Goal: Obtain resource: Download file/media

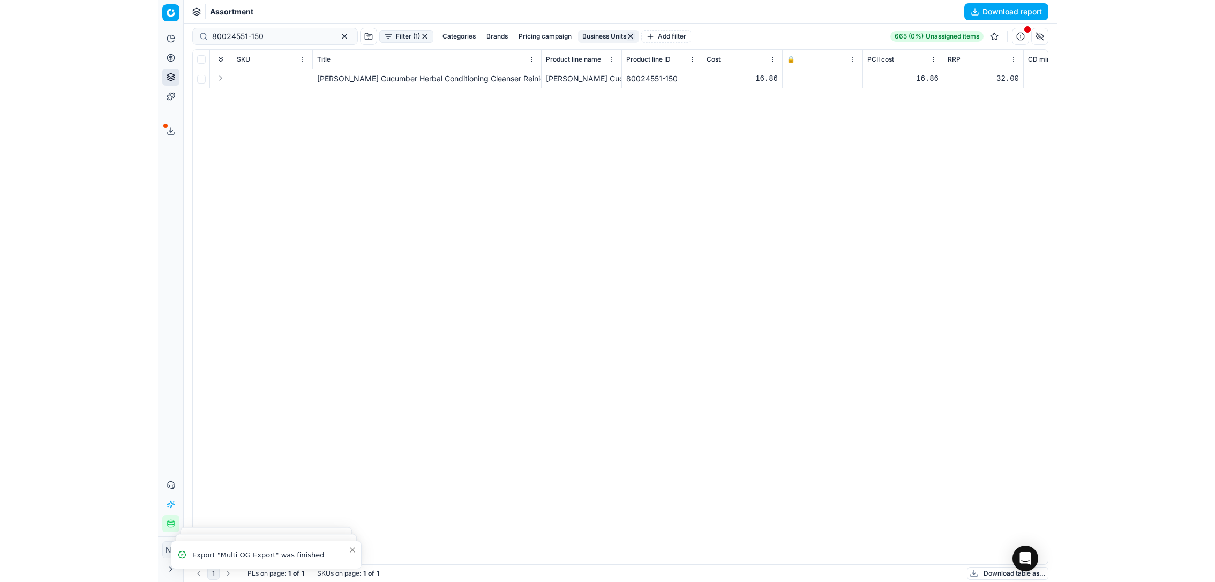
scroll to position [0, 390]
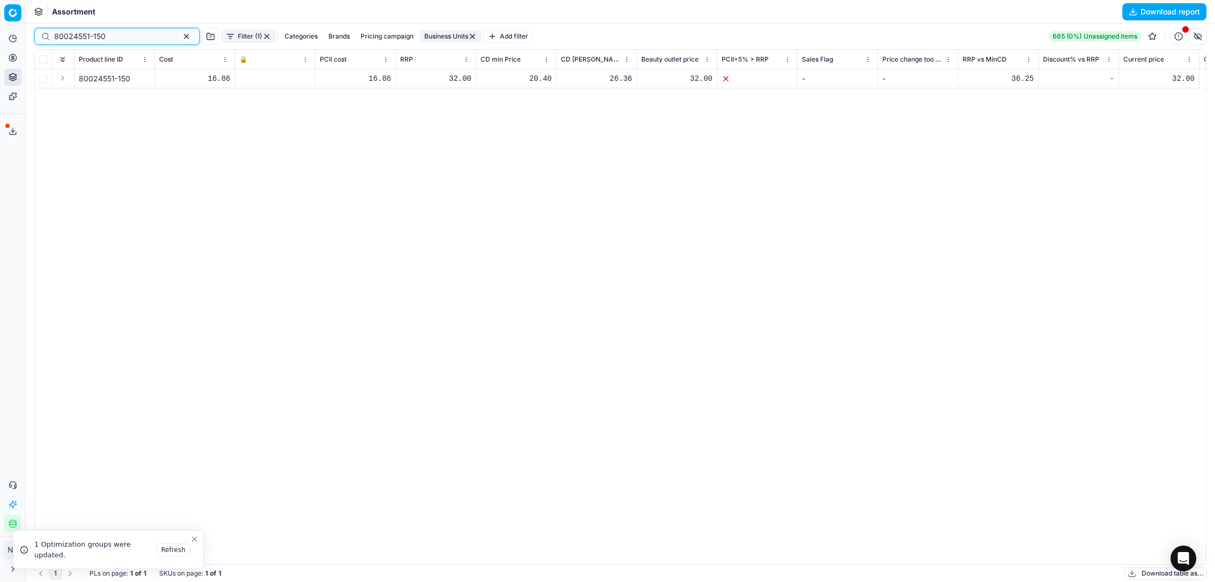
click at [125, 35] on input "80024551-150" at bounding box center [112, 36] width 117 height 11
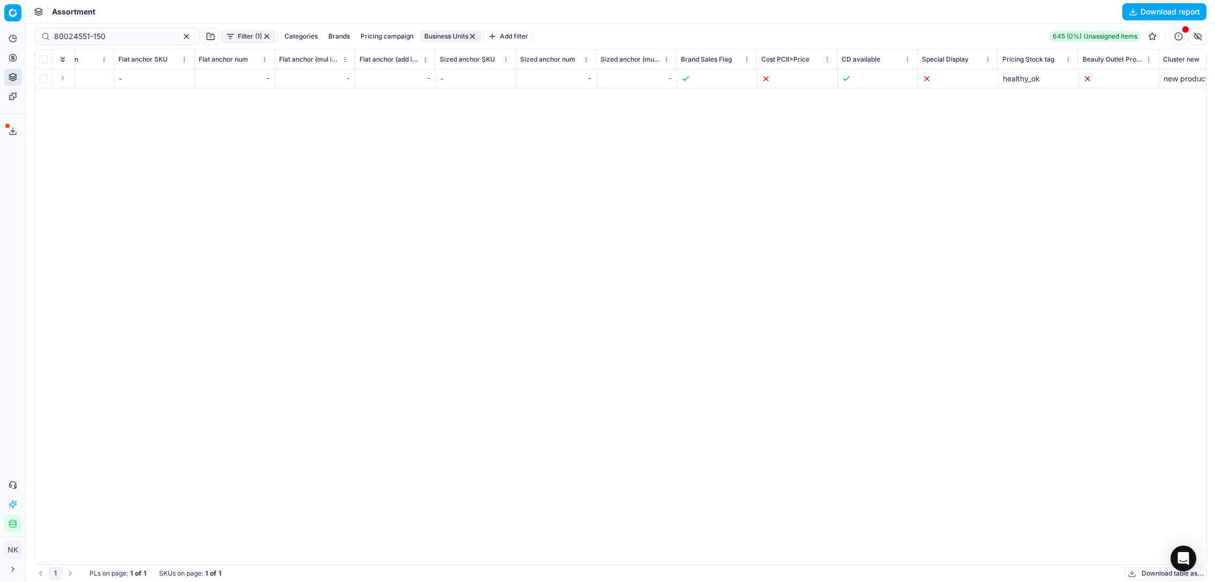
scroll to position [0, 6699]
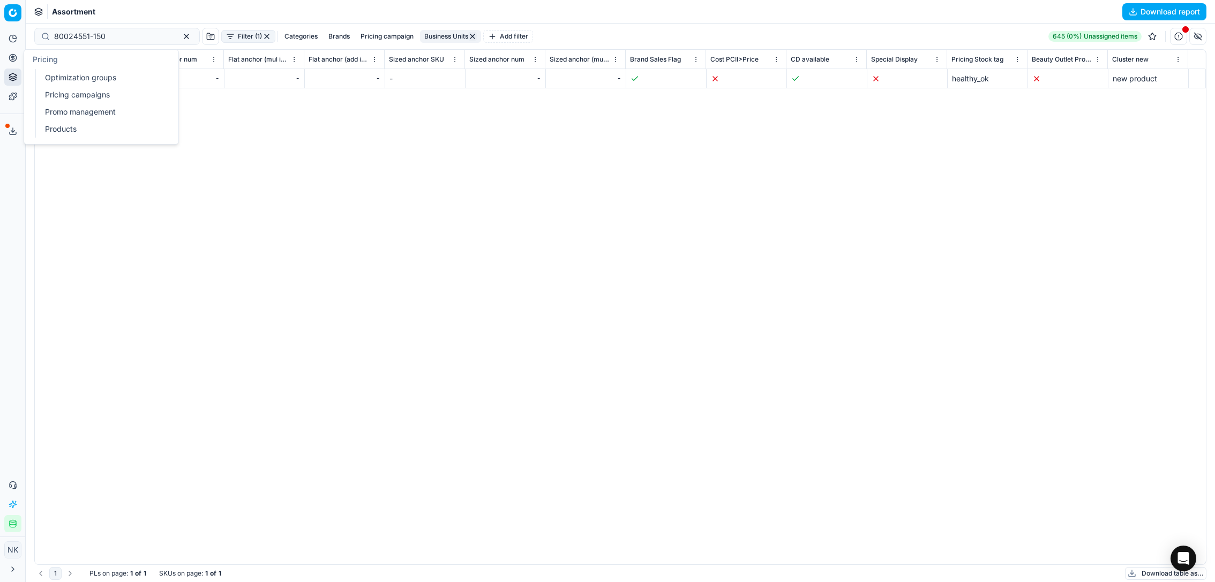
click at [64, 76] on link "Optimization groups" at bounding box center [103, 77] width 125 height 15
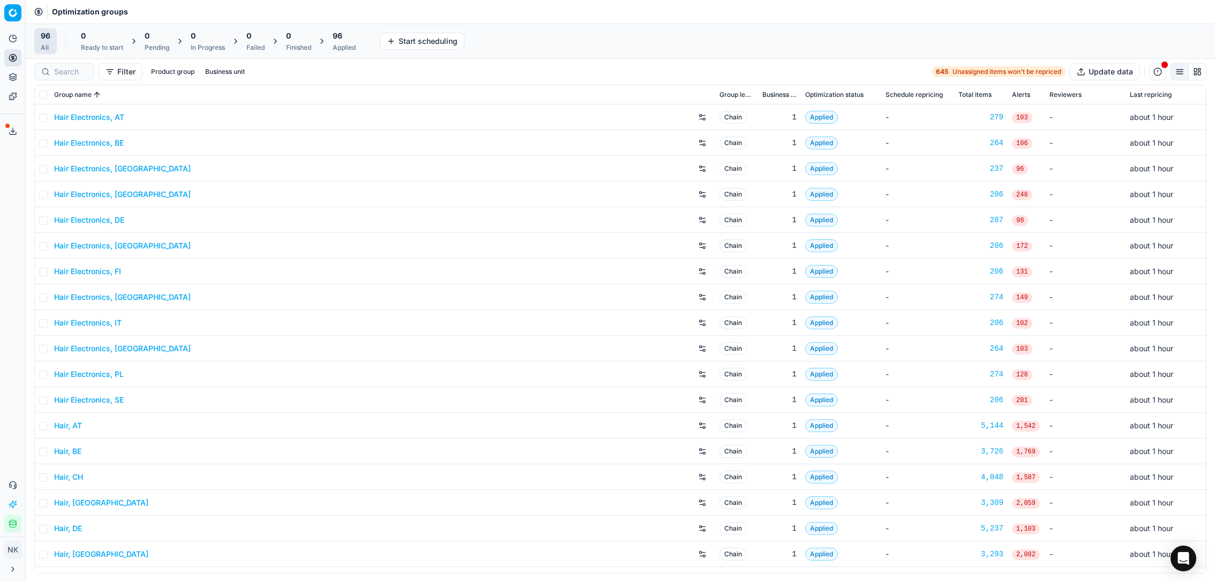
click at [92, 145] on link "Hair Electronics, BE" at bounding box center [89, 143] width 70 height 11
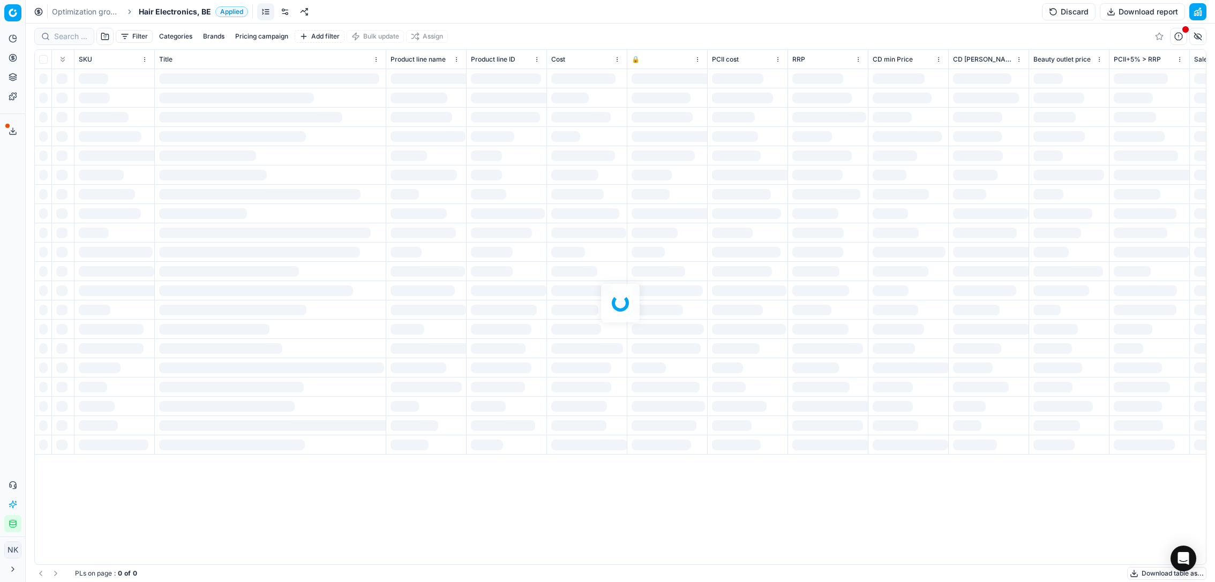
click at [170, 13] on span "Hair Electronics, BE" at bounding box center [175, 11] width 72 height 11
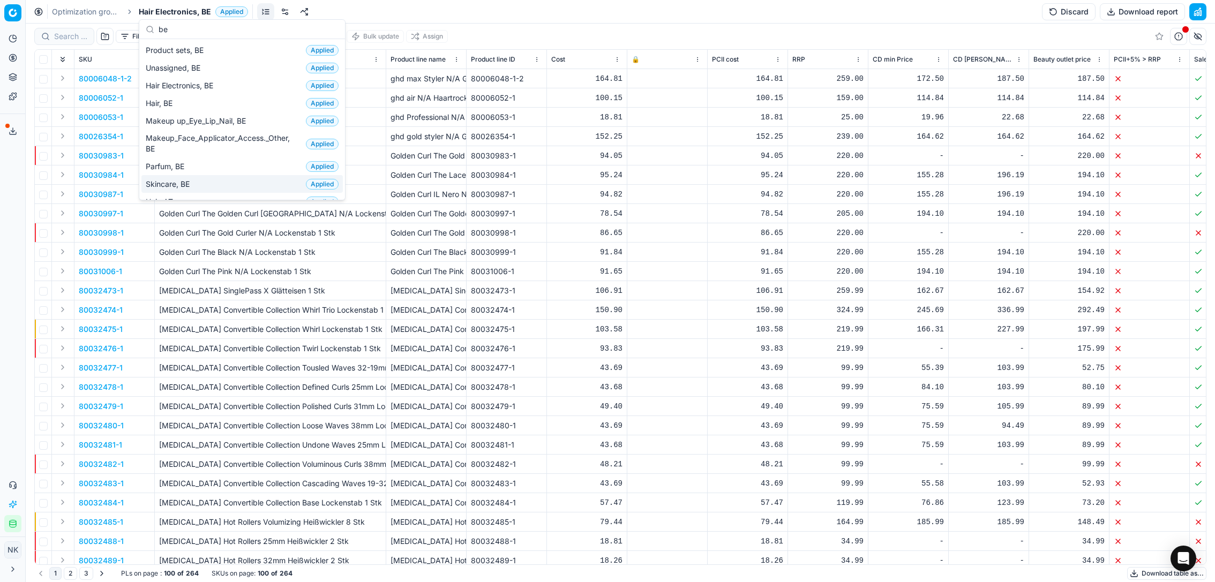
type input "be"
click at [177, 183] on span "Skincare, BE" at bounding box center [170, 184] width 48 height 11
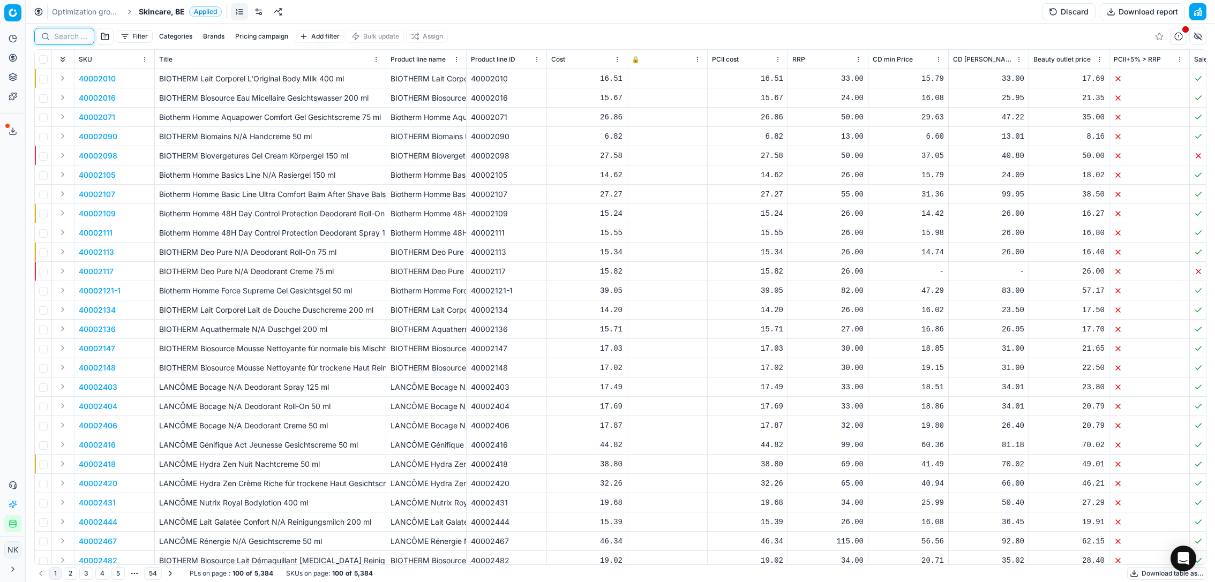
click at [62, 36] on input at bounding box center [70, 36] width 33 height 11
paste input "80061635-0028366"
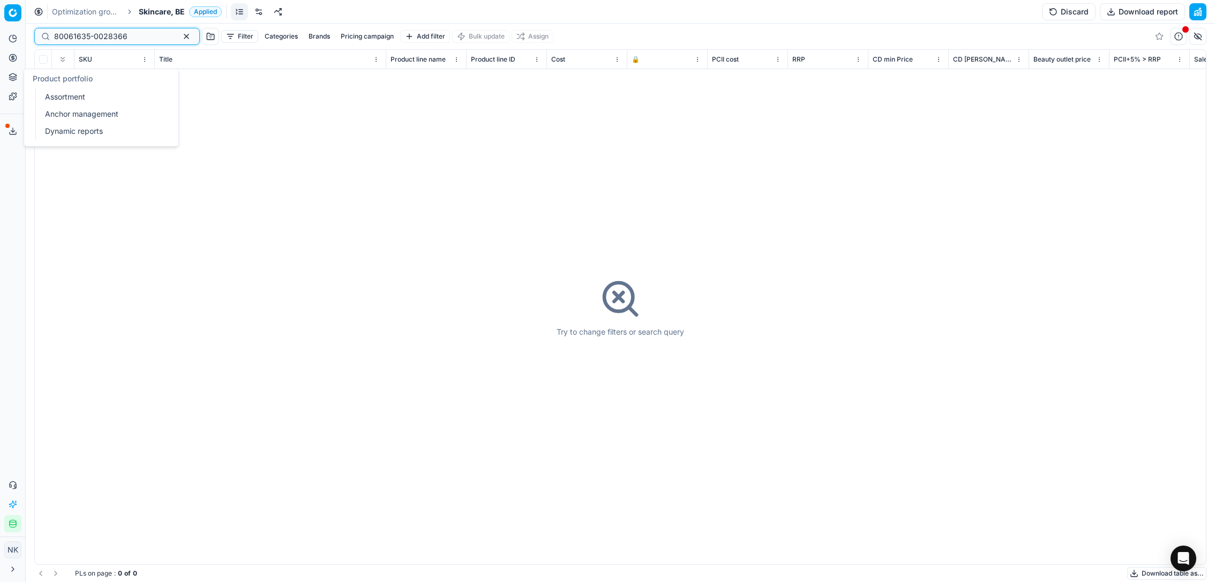
type input "80061635-0028366"
click at [54, 95] on link "Assortment" at bounding box center [103, 96] width 125 height 15
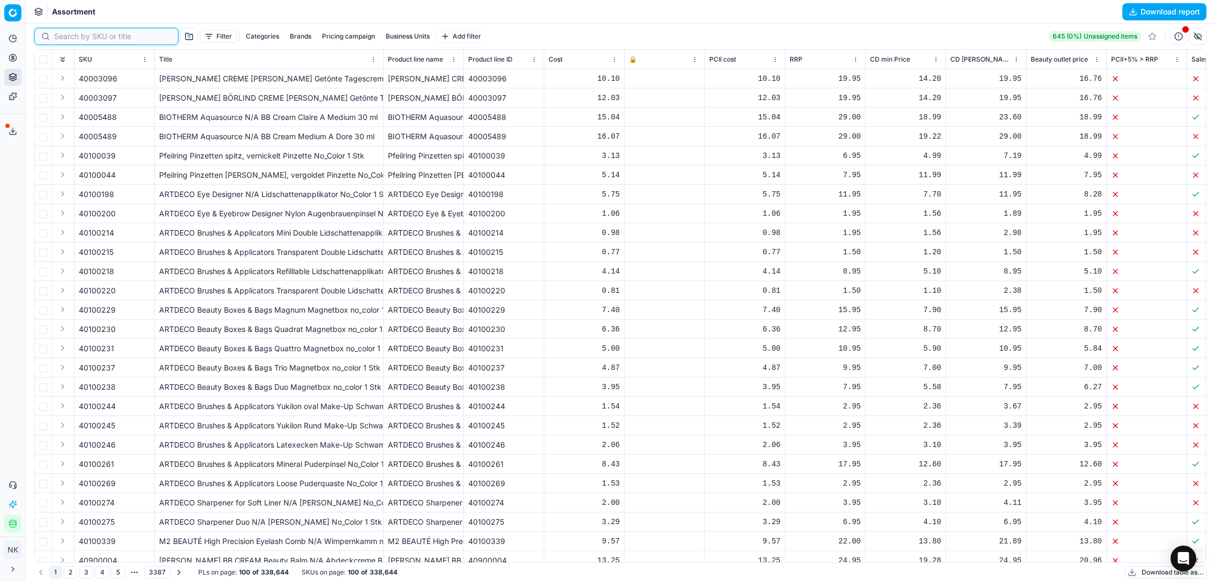
click at [64, 40] on input at bounding box center [112, 36] width 117 height 11
paste input "80061635-0028366"
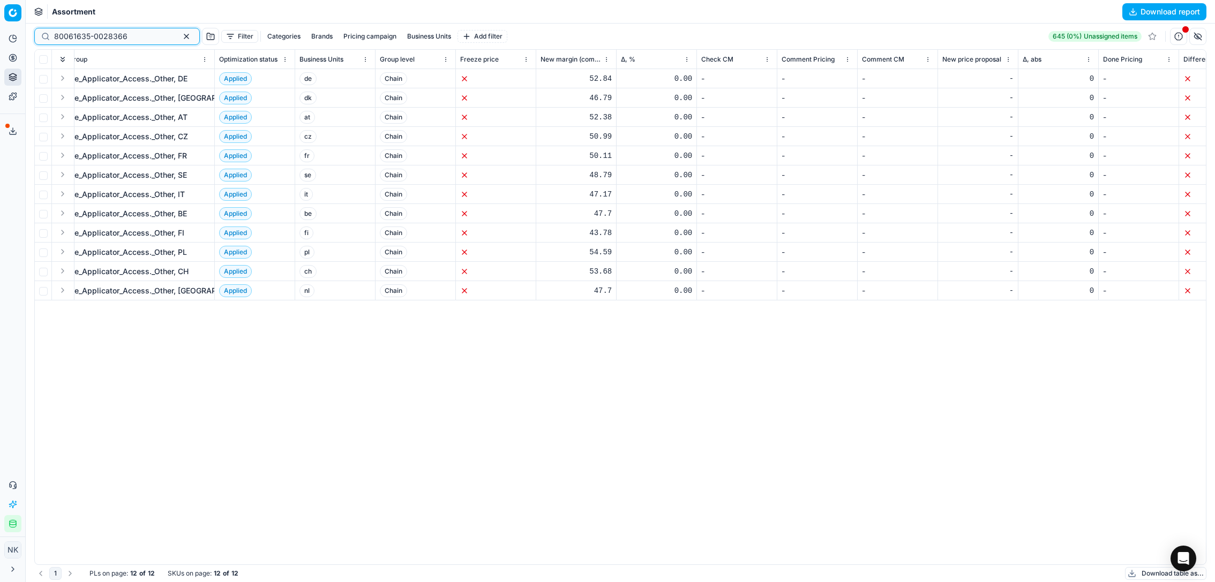
scroll to position [0, 1751]
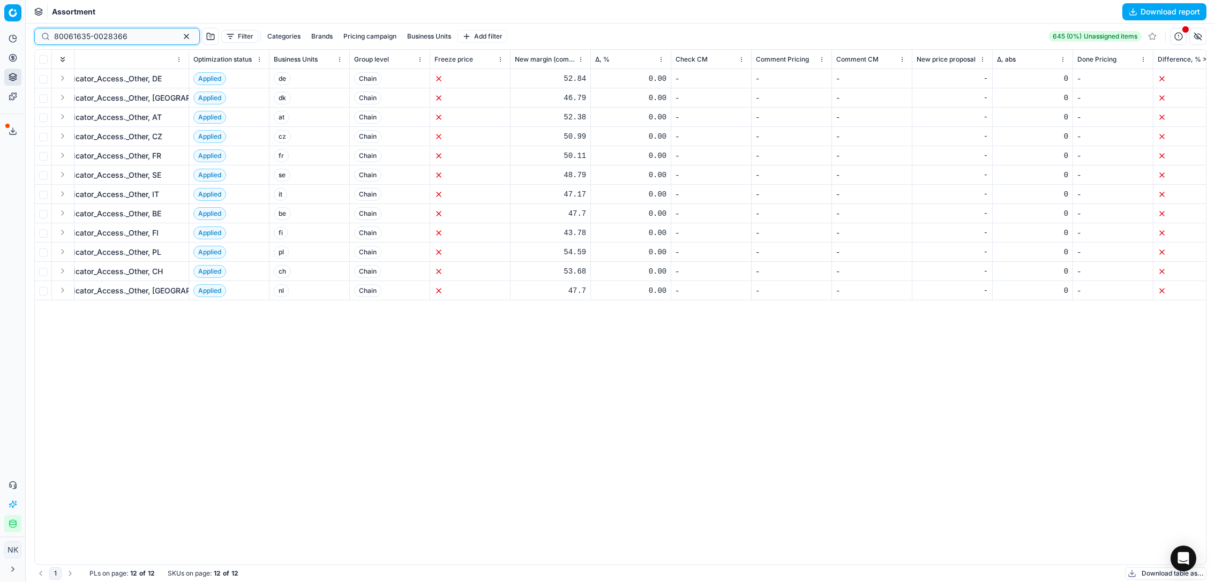
type input "80061635-0028366"
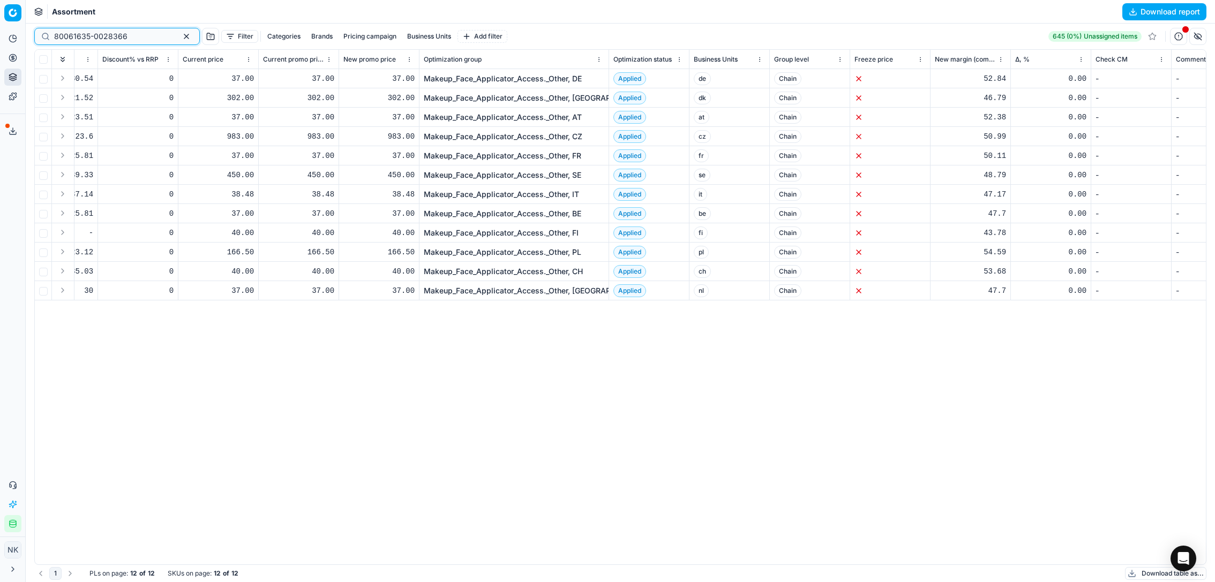
scroll to position [0, 1346]
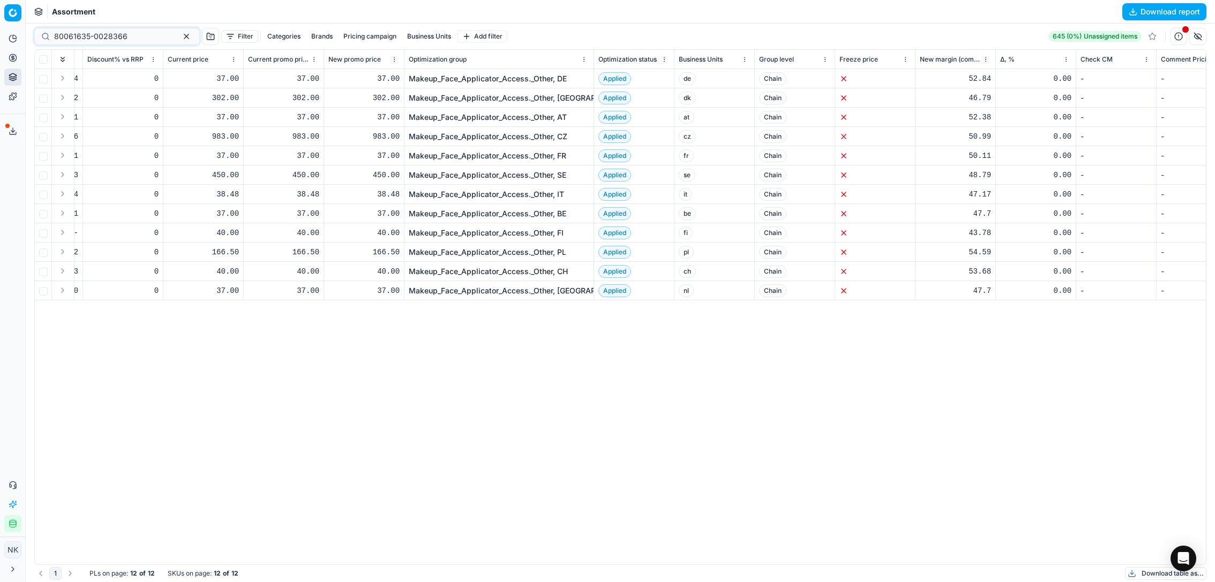
click at [475, 213] on link "Makeup_Face_Applicator_Access._Other, BE" at bounding box center [488, 213] width 158 height 11
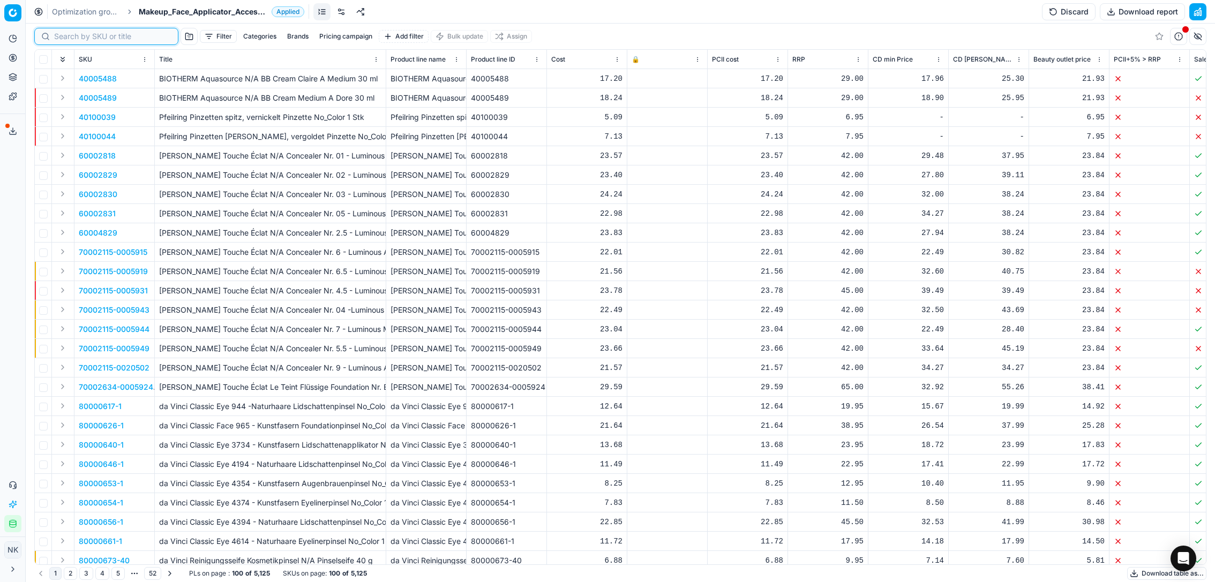
click at [63, 33] on input at bounding box center [112, 36] width 117 height 11
paste input "80061635-0028366"
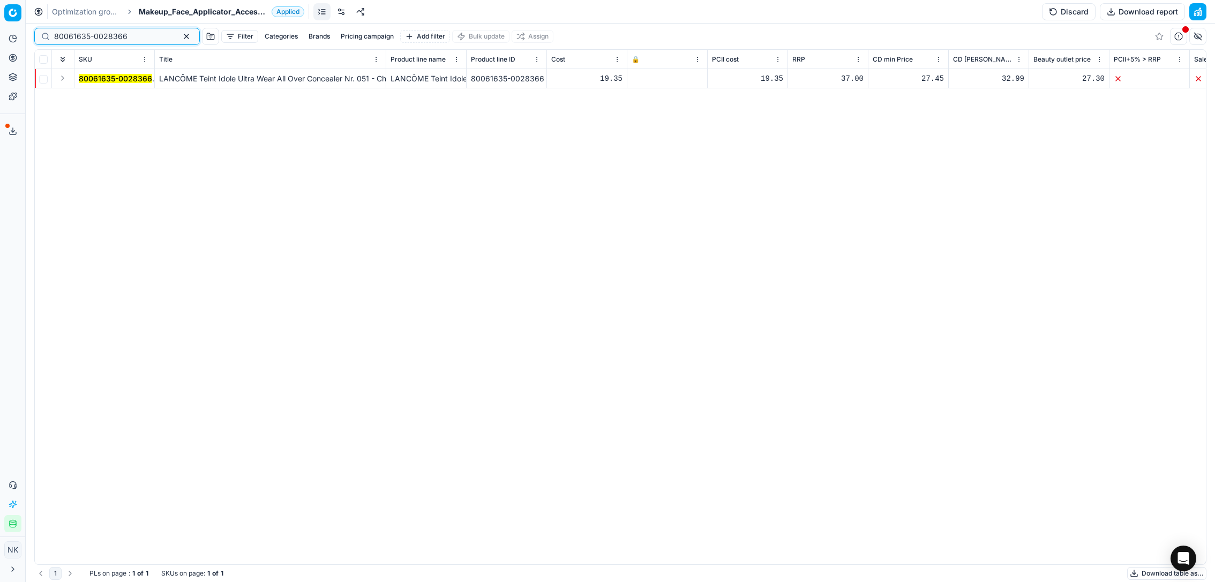
type input "80061635-0028366"
click at [59, 77] on button "Expand" at bounding box center [62, 78] width 13 height 13
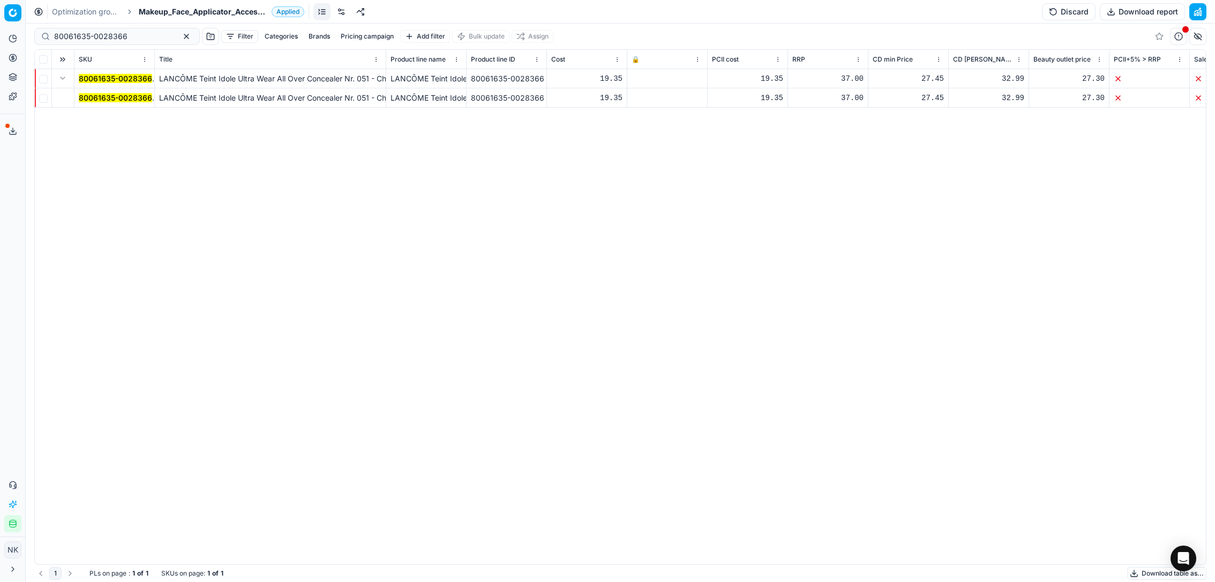
click at [99, 96] on mark "80061635-0028366" at bounding box center [115, 97] width 73 height 9
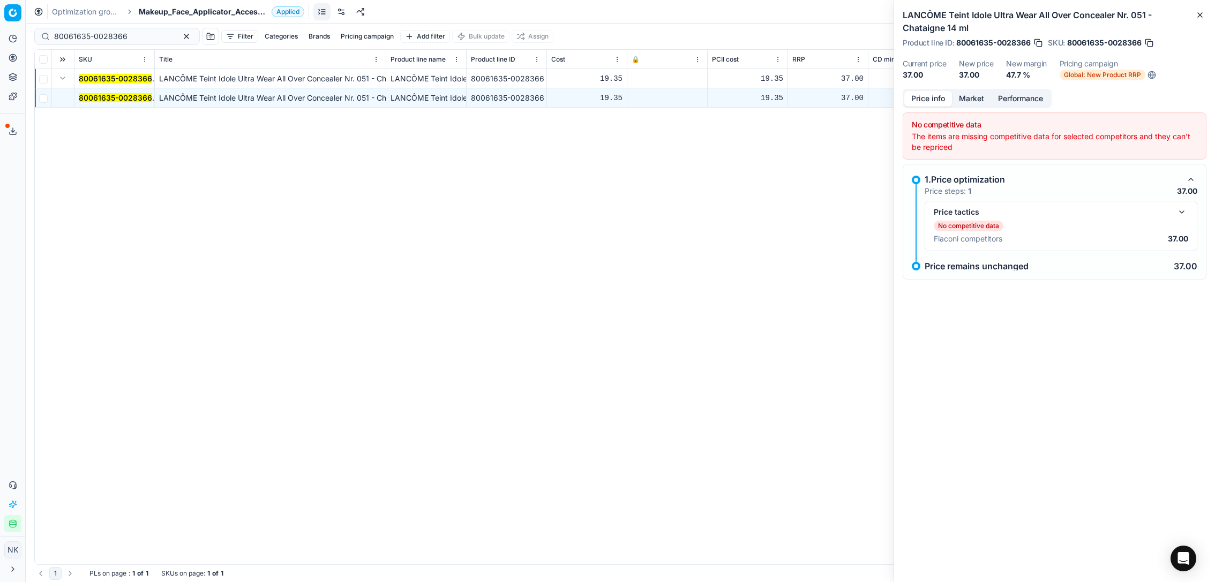
click at [1181, 213] on button "button" at bounding box center [1182, 212] width 13 height 13
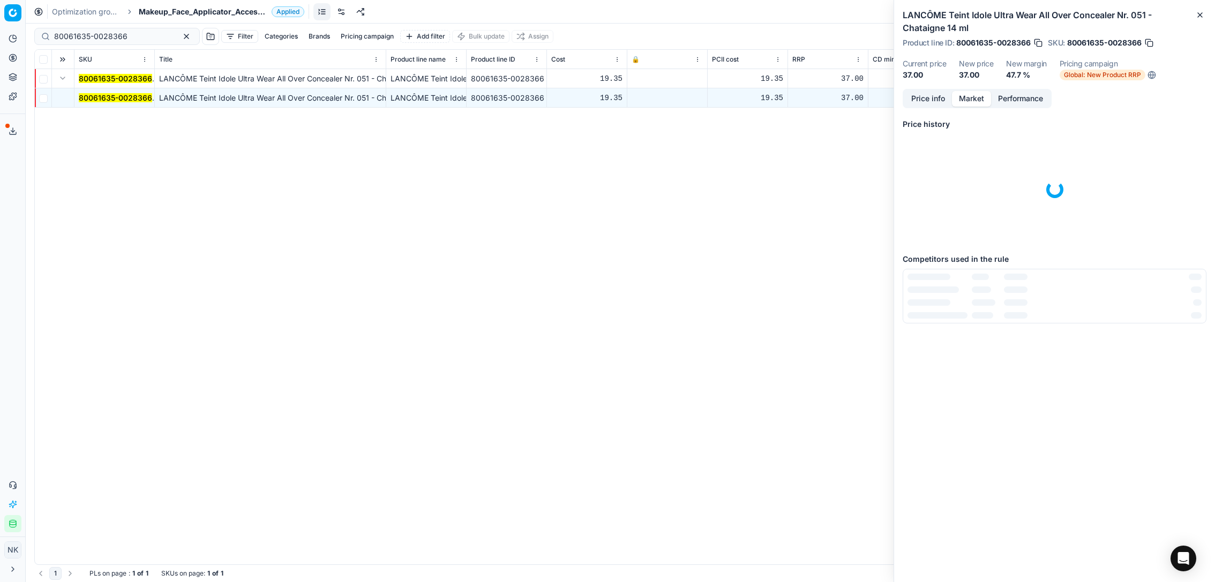
click at [975, 98] on button "Market" at bounding box center [971, 99] width 39 height 16
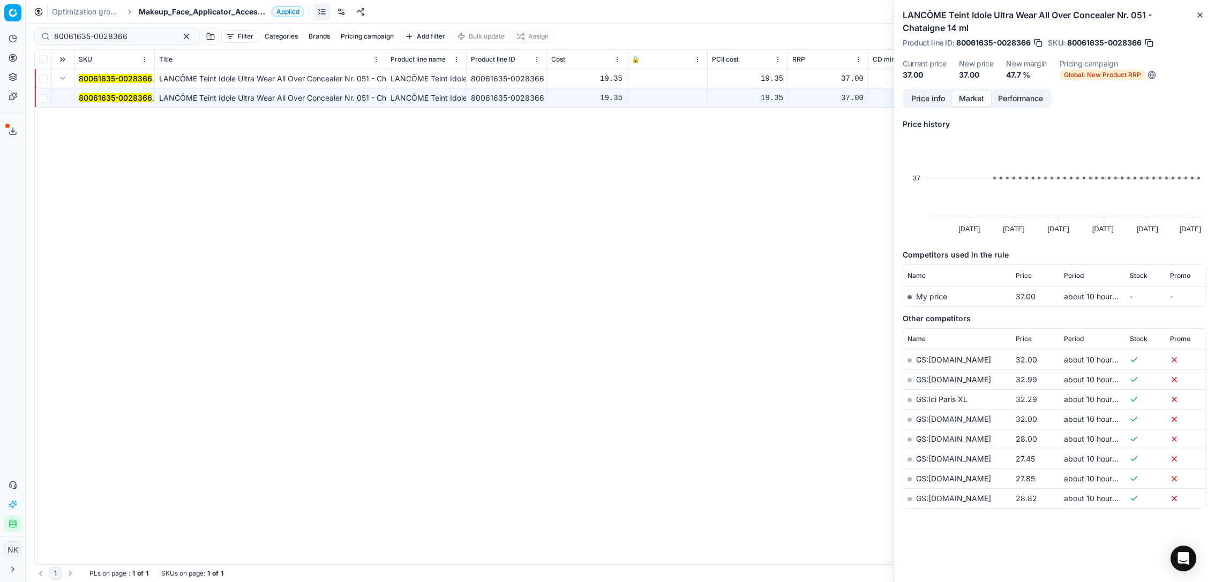
click at [955, 379] on link "GS:[DOMAIN_NAME]" at bounding box center [953, 379] width 75 height 9
click at [13, 134] on icon at bounding box center [13, 133] width 6 height 2
click at [806, 492] on div "Export service Name Type Status Size Start date Finish date Created by Assortme…" at bounding box center [607, 291] width 1215 height 582
click at [66, 104] on link "Assortment" at bounding box center [103, 96] width 125 height 15
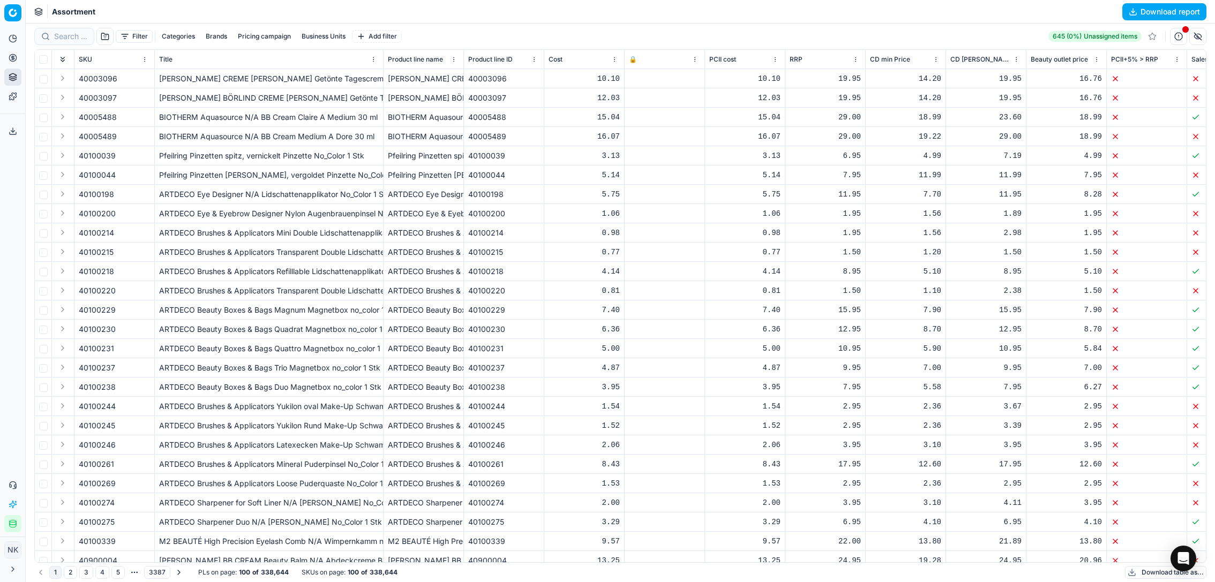
click at [1150, 9] on button "Download report" at bounding box center [1165, 11] width 84 height 17
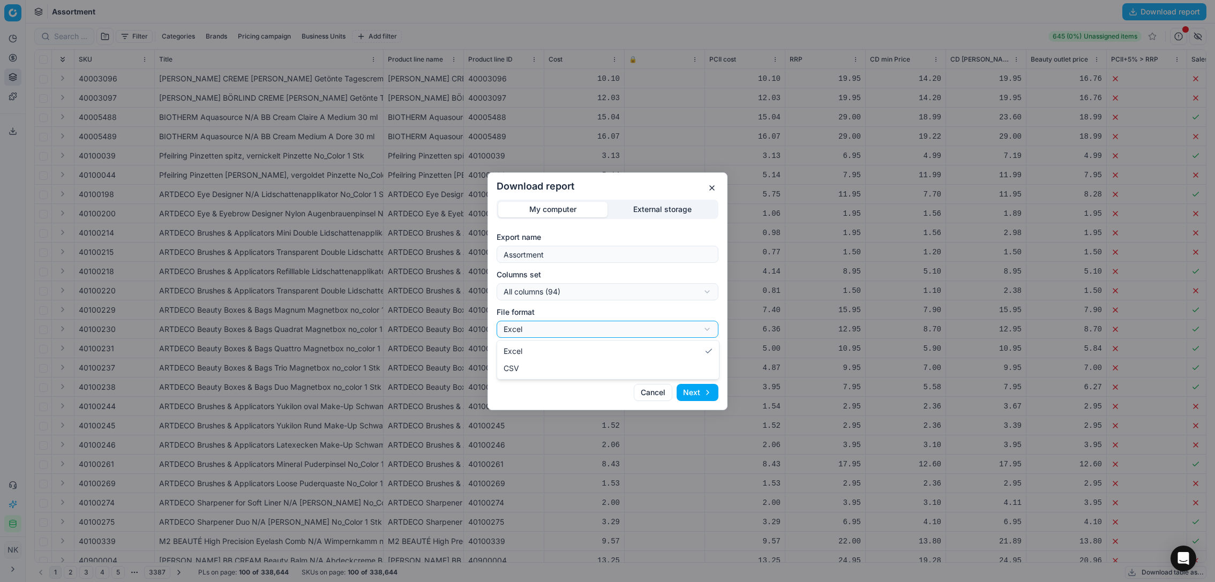
click at [592, 333] on div "Download report My computer External storage Export name Assortment Columns set…" at bounding box center [607, 291] width 1215 height 582
select select "csv"
click at [696, 397] on button "Next" at bounding box center [698, 392] width 42 height 17
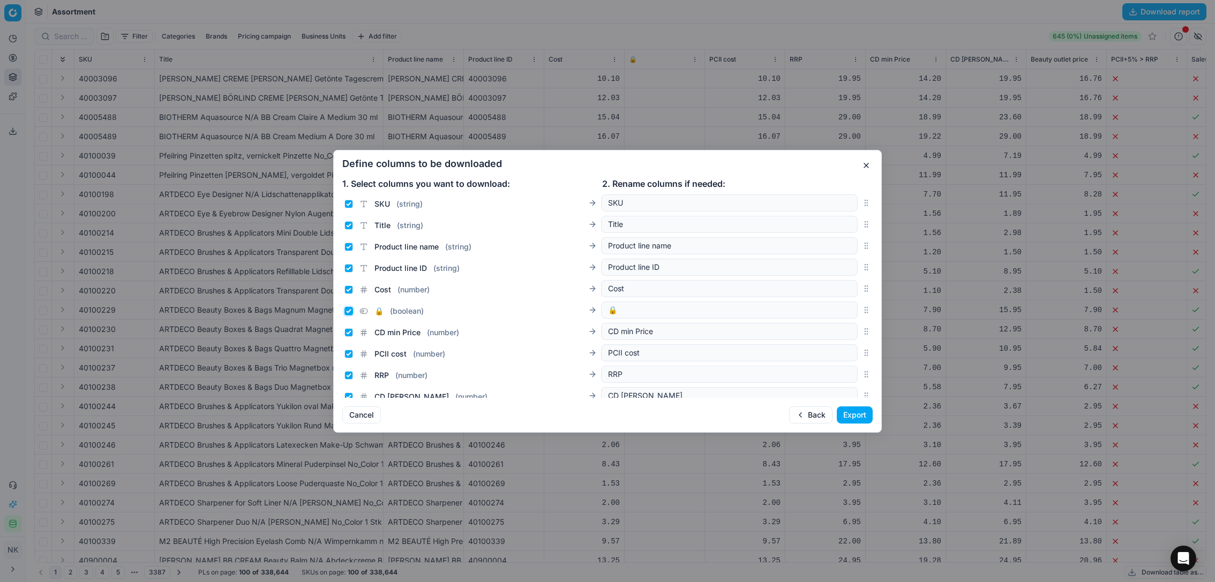
click at [348, 312] on input "🔒 ( boolean )" at bounding box center [349, 311] width 9 height 9
checkbox input "false"
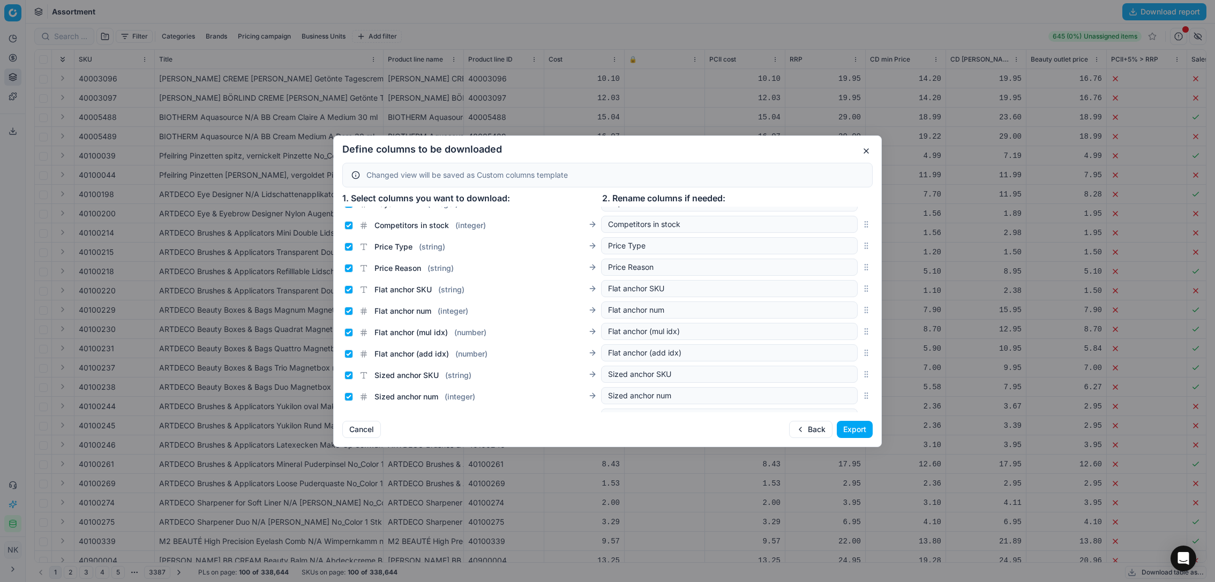
scroll to position [1809, 0]
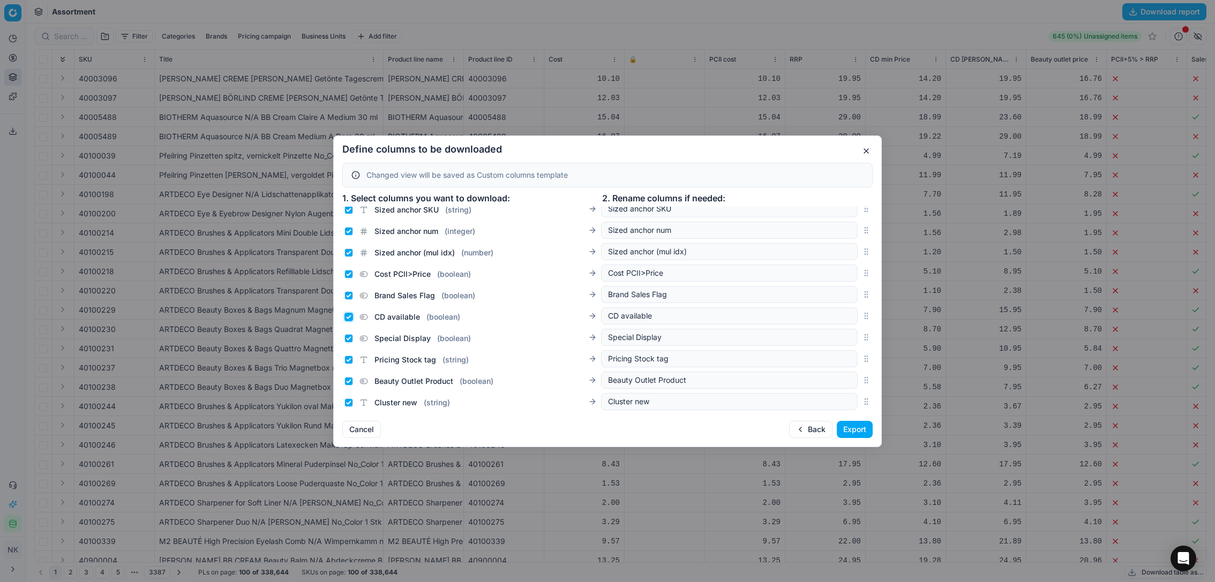
click at [347, 317] on input "CD available ( boolean )" at bounding box center [349, 317] width 9 height 9
checkbox input "false"
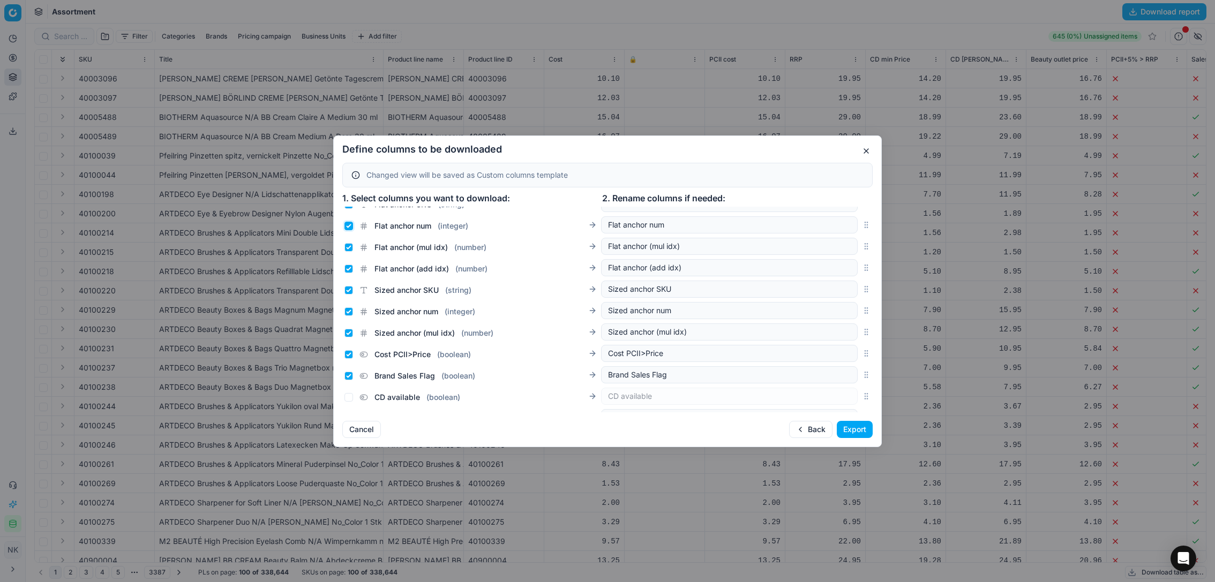
click at [349, 226] on input "Flat anchor num ( integer )" at bounding box center [349, 226] width 9 height 9
checkbox input "false"
click at [349, 250] on input "Flat anchor (mul idx) ( number )" at bounding box center [349, 247] width 9 height 9
checkbox input "false"
click at [347, 273] on input "Flat anchor (add idx) ( number )" at bounding box center [349, 269] width 9 height 9
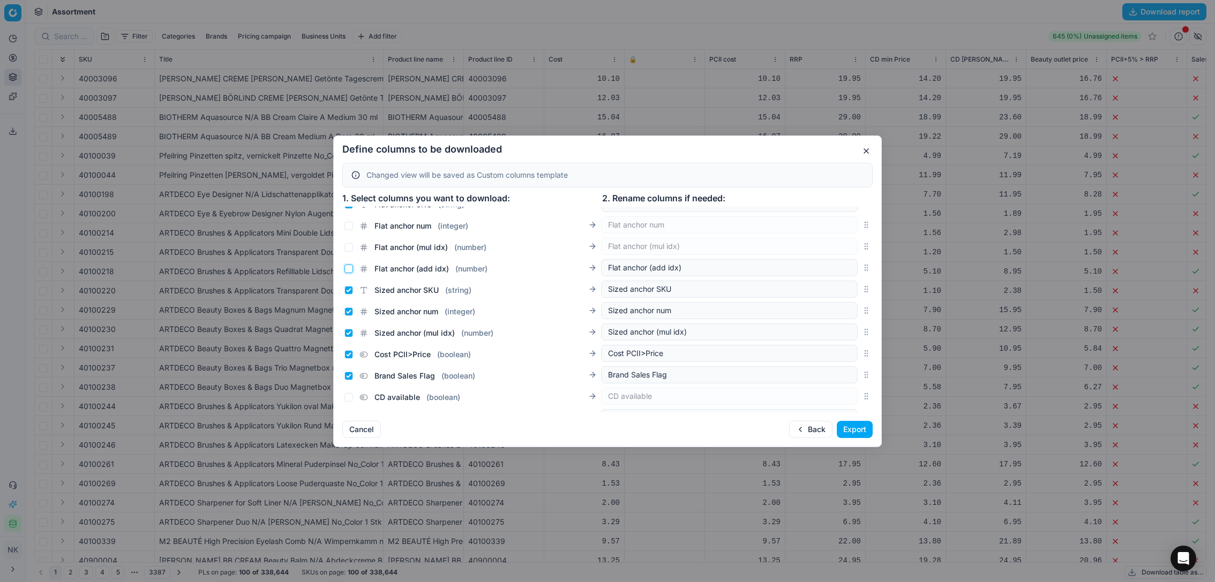
checkbox input "false"
click at [347, 291] on input "Sized anchor SKU ( string )" at bounding box center [349, 290] width 9 height 9
checkbox input "false"
click at [347, 307] on div "Sized anchor num ( integer )" at bounding box center [410, 312] width 131 height 11
click at [347, 314] on input "Sized anchor num ( integer )" at bounding box center [349, 312] width 9 height 9
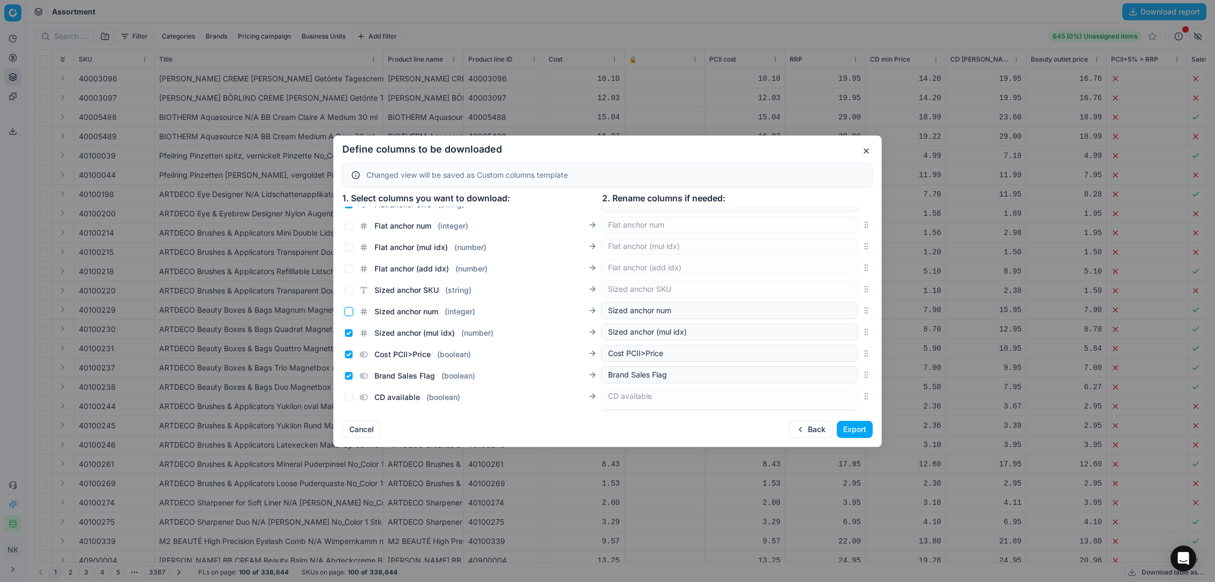
checkbox input "false"
click at [348, 335] on input "Sized anchor (mul idx) ( number )" at bounding box center [349, 333] width 9 height 9
checkbox input "false"
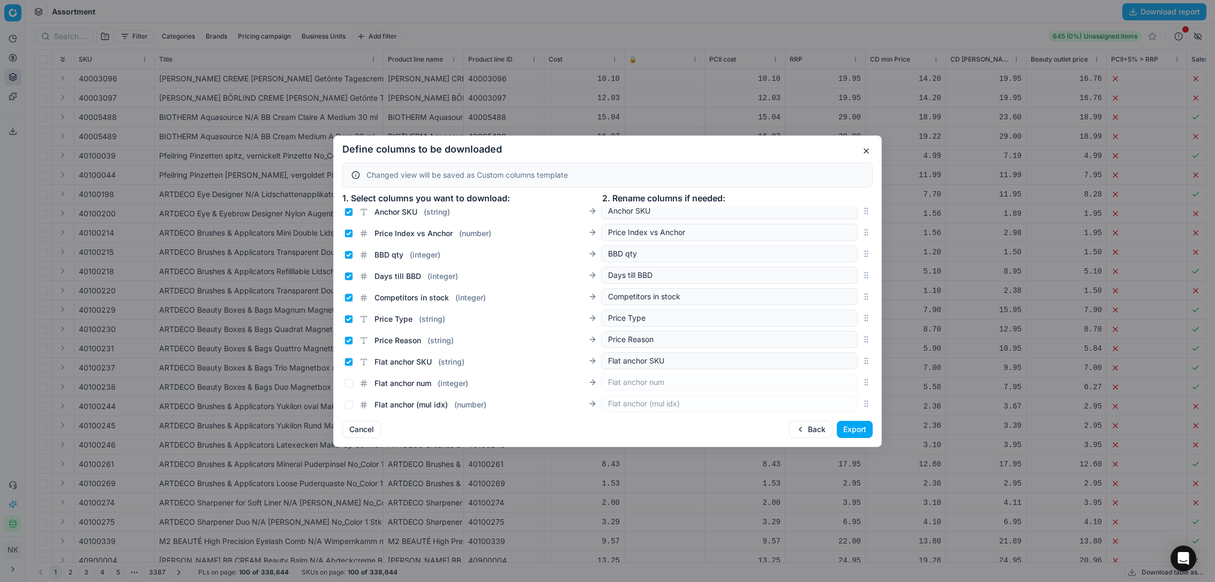
scroll to position [1571, 0]
click at [347, 361] on input "Flat anchor SKU ( string )" at bounding box center [349, 362] width 9 height 9
checkbox input "false"
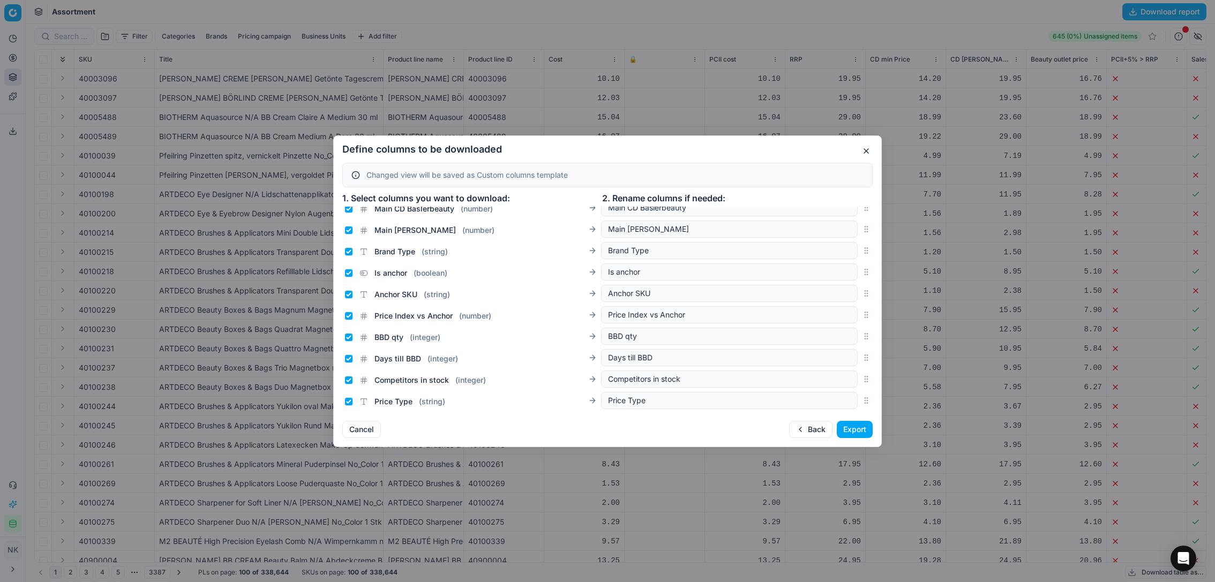
scroll to position [1473, 0]
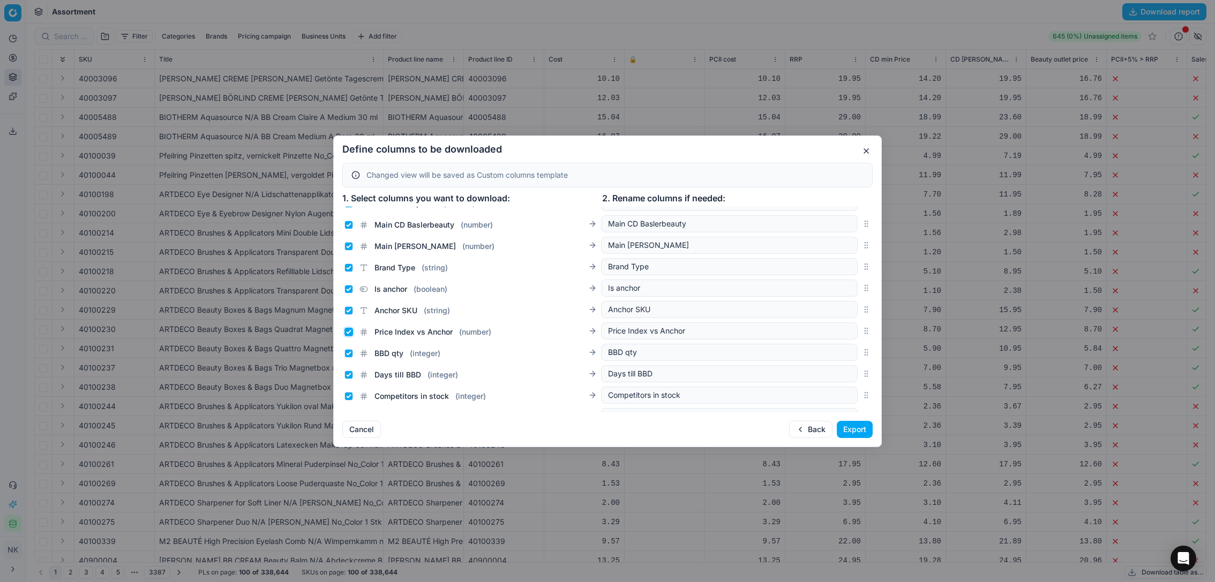
click at [350, 330] on input "Price Index vs Anchor ( number )" at bounding box center [349, 332] width 9 height 9
checkbox input "false"
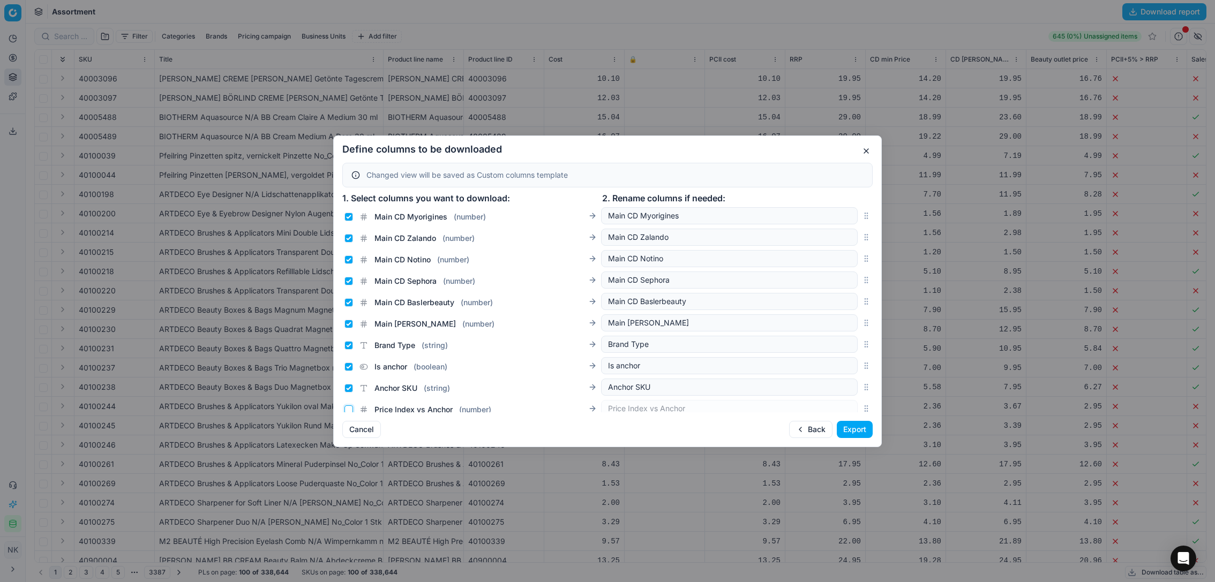
scroll to position [1394, 0]
click at [347, 368] on input "Is anchor ( boolean )" at bounding box center [349, 367] width 9 height 9
checkbox input "false"
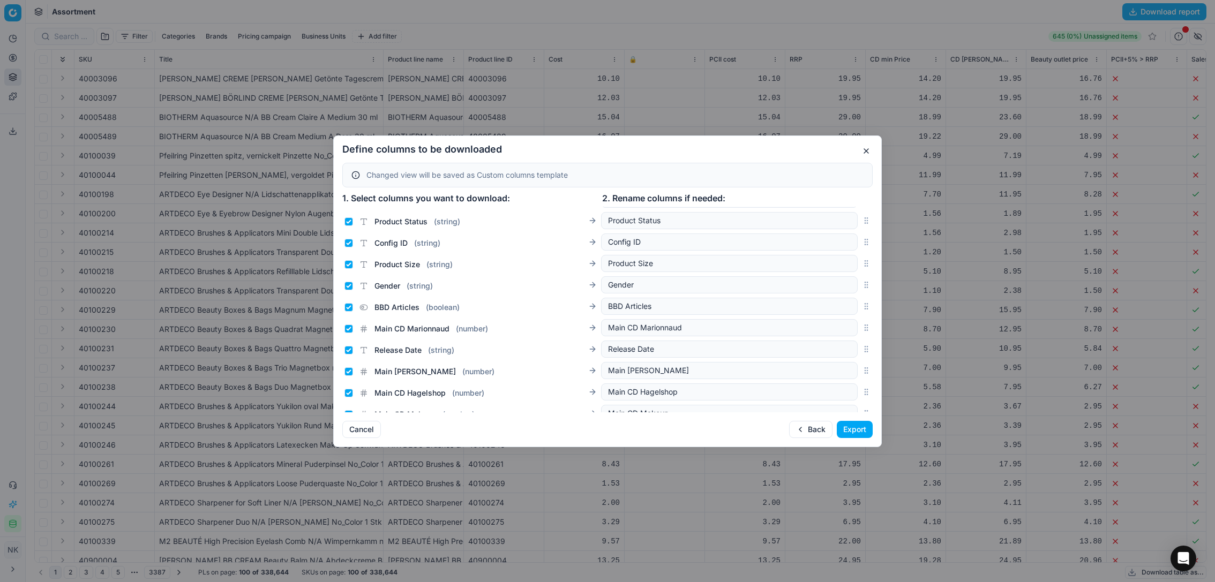
scroll to position [1114, 0]
click at [346, 304] on input "Gender ( string )" at bounding box center [349, 305] width 9 height 9
checkbox input "false"
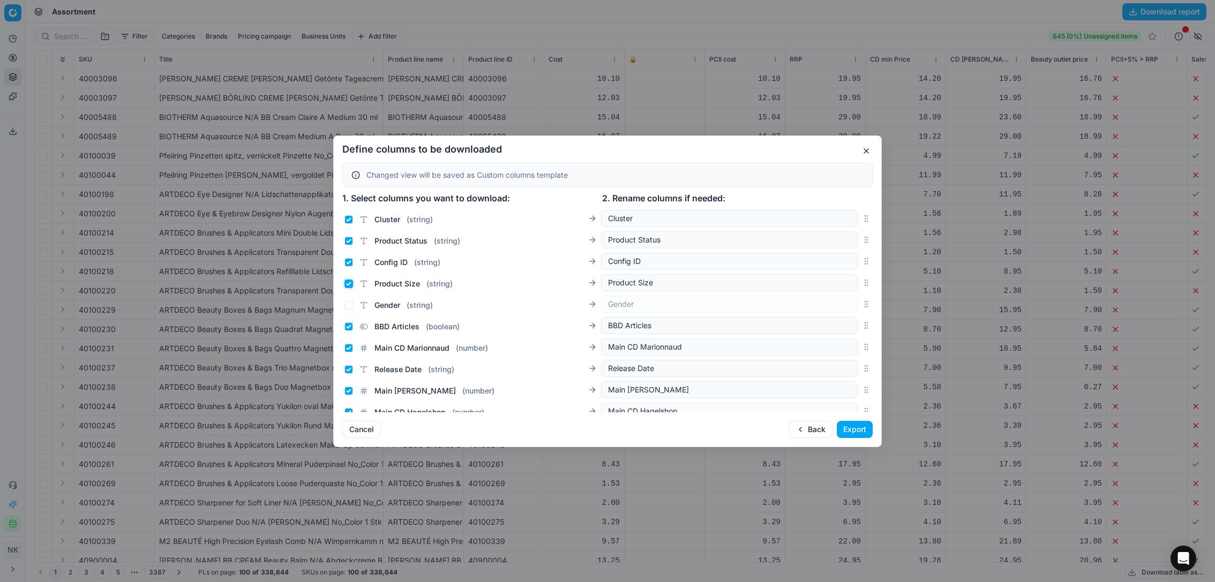
click at [350, 284] on input "Product Size ( string )" at bounding box center [349, 284] width 9 height 9
checkbox input "false"
click at [349, 263] on input "Config ID ( string )" at bounding box center [349, 262] width 9 height 9
checkbox input "false"
click at [349, 327] on input "BBD Articles ( boolean )" at bounding box center [349, 327] width 9 height 9
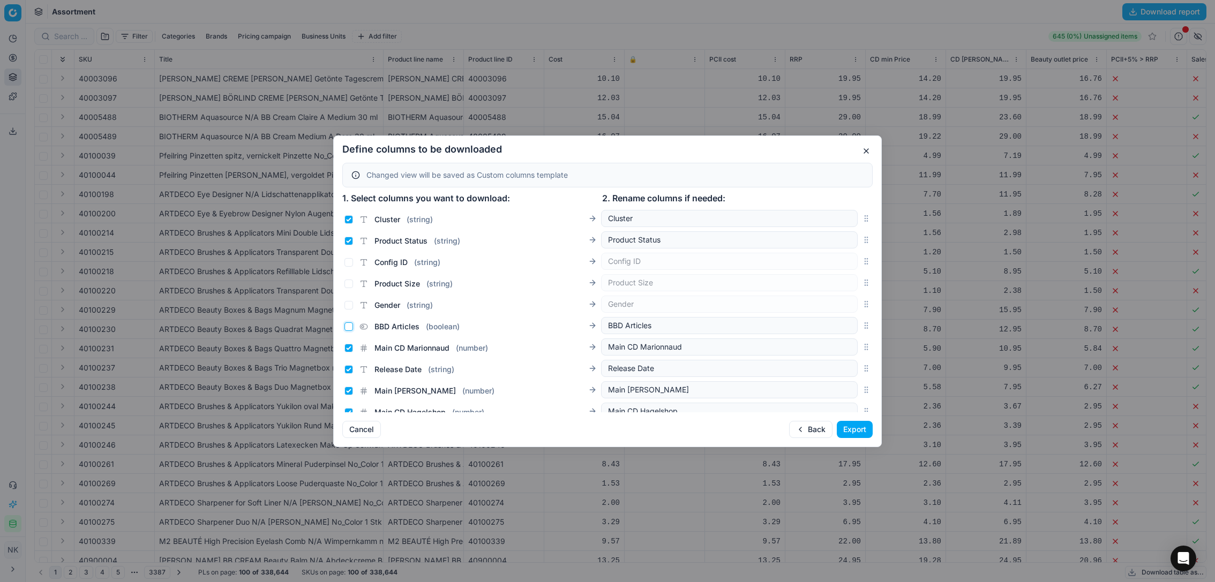
checkbox input "false"
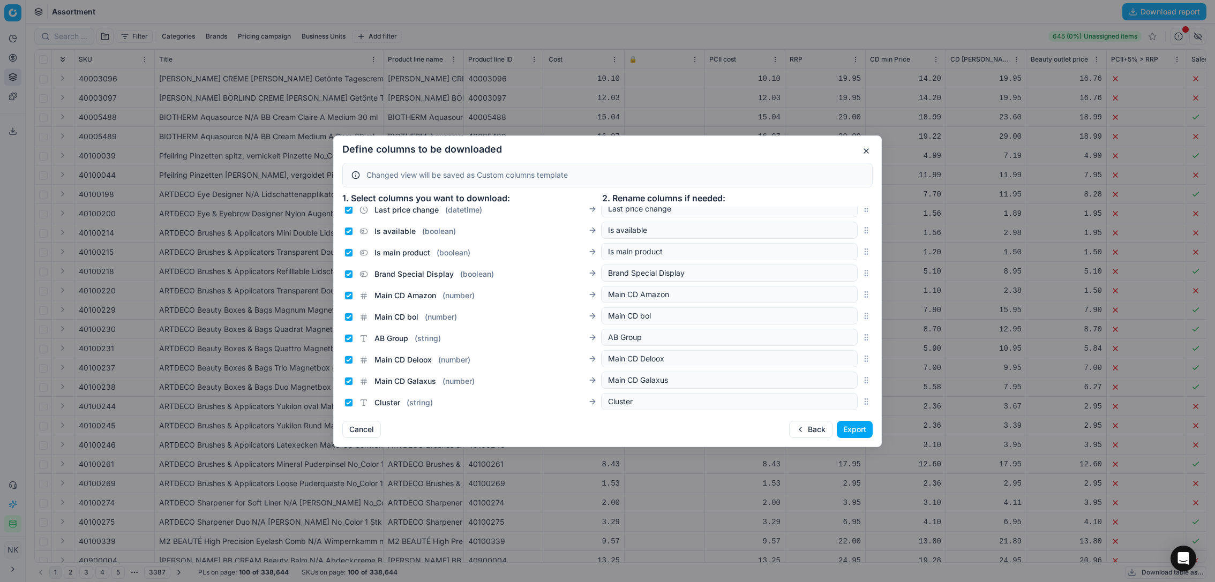
scroll to position [928, 0]
click at [346, 340] on input "AB Group ( string )" at bounding box center [349, 341] width 9 height 9
checkbox input "false"
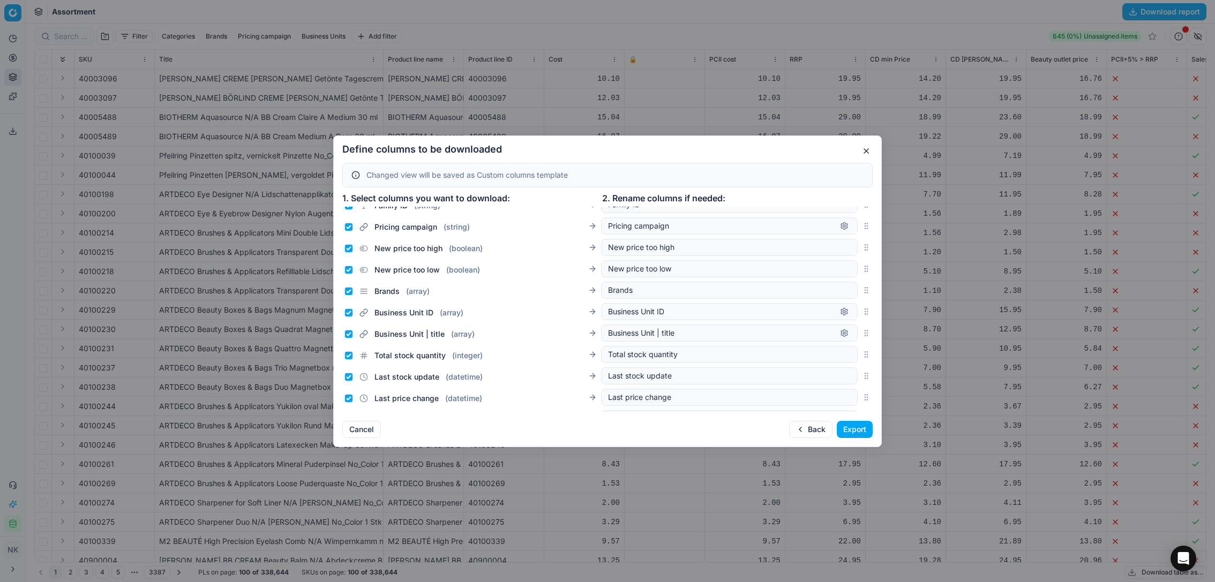
scroll to position [692, 0]
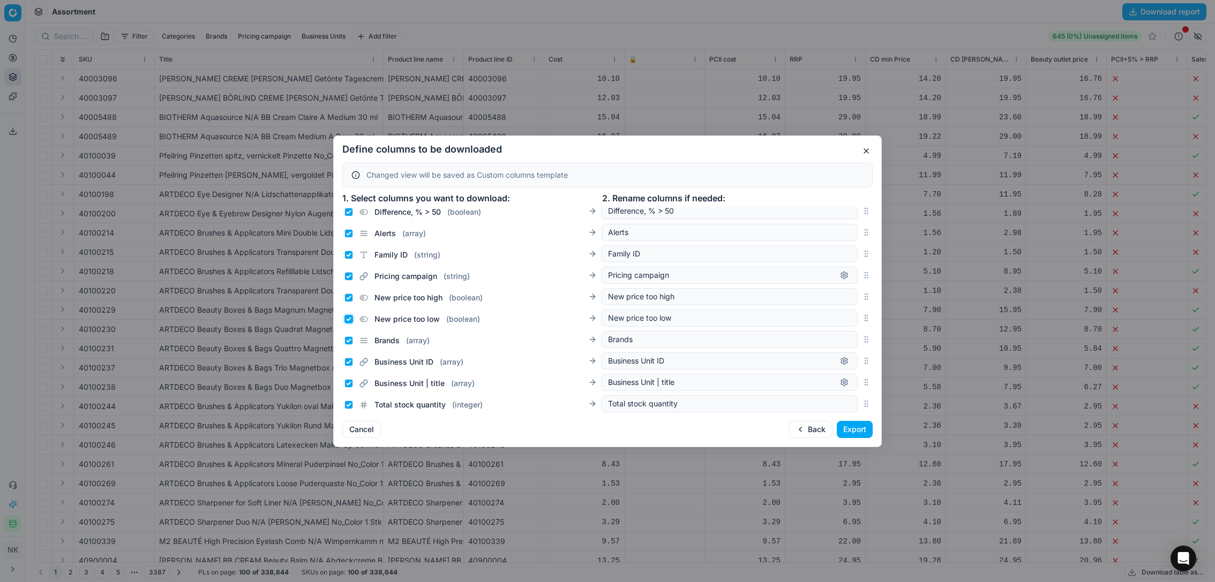
click at [348, 319] on input "New price too low ( boolean )" at bounding box center [349, 319] width 9 height 9
checkbox input "false"
click at [348, 295] on input "New price too high ( boolean )" at bounding box center [349, 298] width 9 height 9
checkbox input "false"
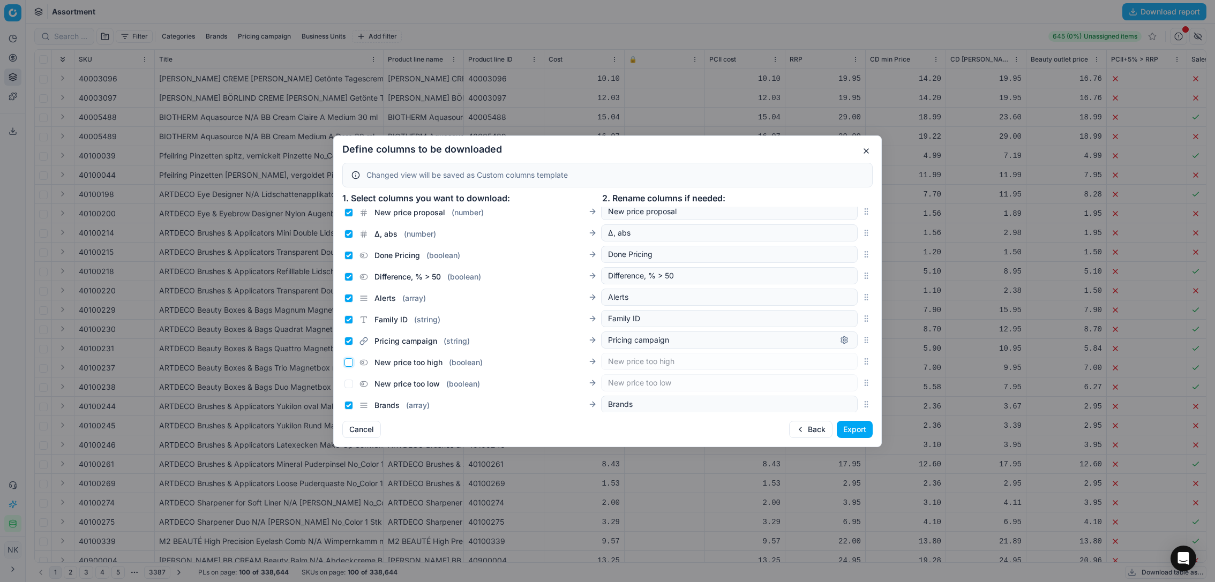
scroll to position [623, 0]
click at [348, 324] on input "Family ID ( string )" at bounding box center [349, 324] width 9 height 9
checkbox input "false"
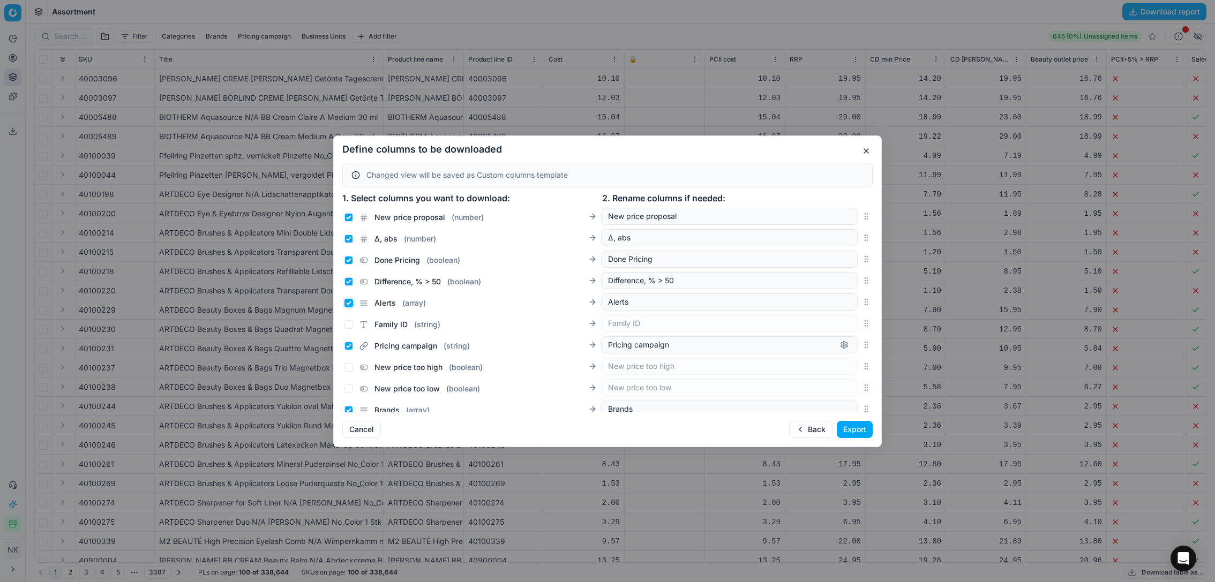
click at [348, 301] on input "Alerts ( array )" at bounding box center [349, 303] width 9 height 9
checkbox input "false"
click at [349, 281] on input "Difference, % > 50 ( boolean )" at bounding box center [349, 282] width 9 height 9
checkbox input "false"
click at [349, 259] on input "Done Pricing ( boolean )" at bounding box center [349, 260] width 9 height 9
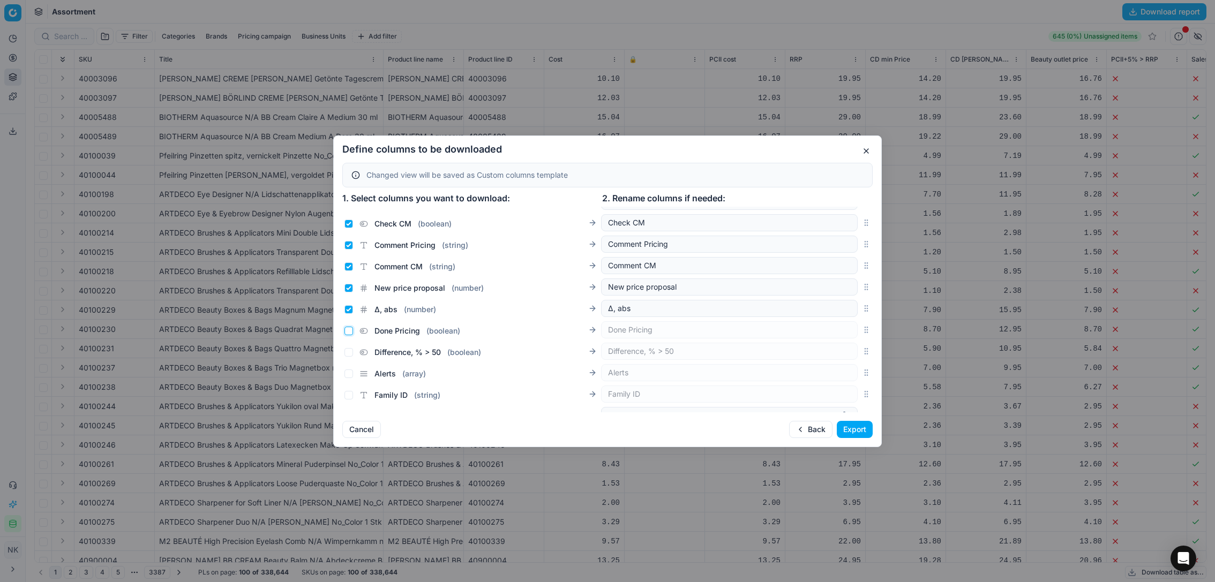
scroll to position [551, 0]
click at [348, 330] on input "Done Pricing ( boolean )" at bounding box center [349, 331] width 9 height 9
checkbox input "true"
click at [348, 312] on input "Δ, abs ( number )" at bounding box center [349, 310] width 9 height 9
checkbox input "false"
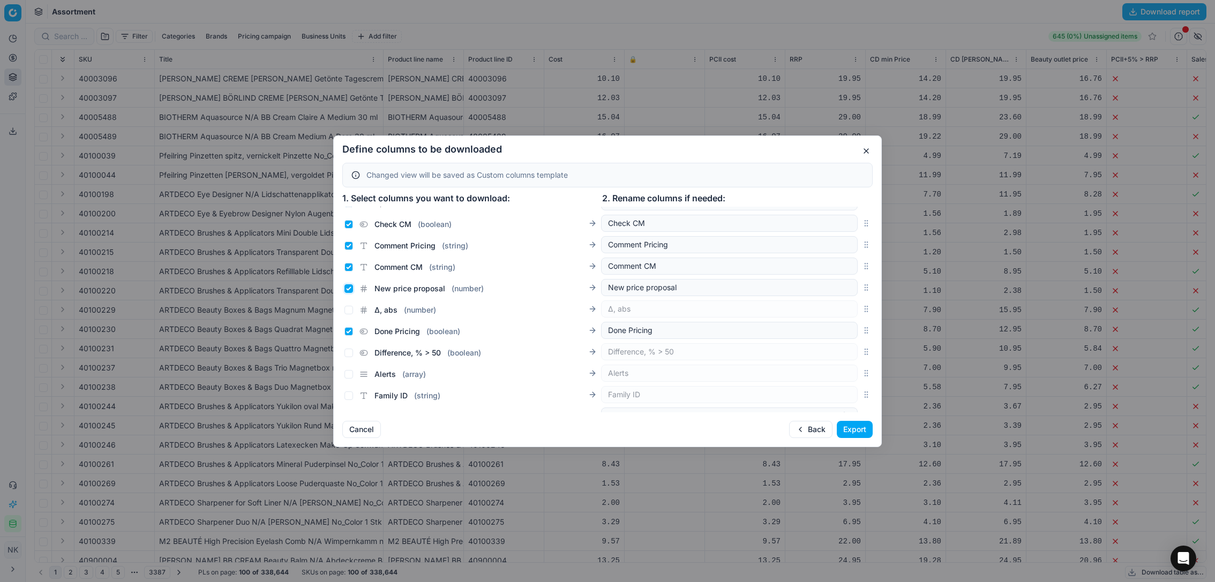
click at [348, 287] on input "New price proposal ( number )" at bounding box center [349, 289] width 9 height 9
checkbox input "false"
click at [347, 270] on input "Comment CM ( string )" at bounding box center [349, 267] width 9 height 9
checkbox input "false"
click at [350, 247] on input "Comment Pricing ( string )" at bounding box center [349, 246] width 9 height 9
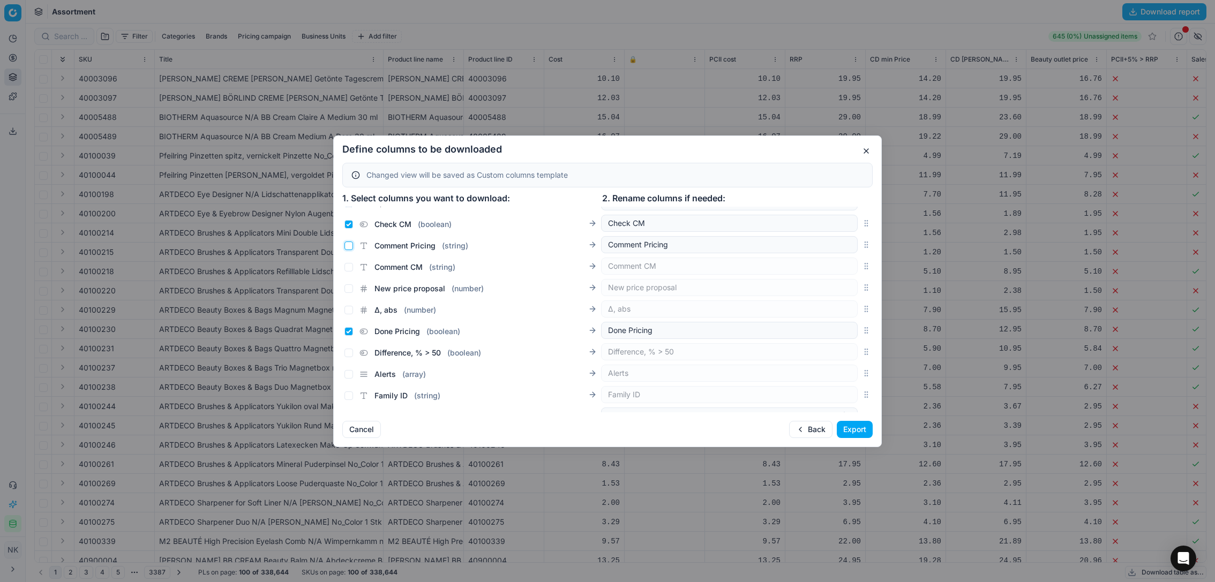
checkbox input "false"
click at [350, 226] on input "Check CM ( boolean )" at bounding box center [349, 224] width 9 height 9
checkbox input "false"
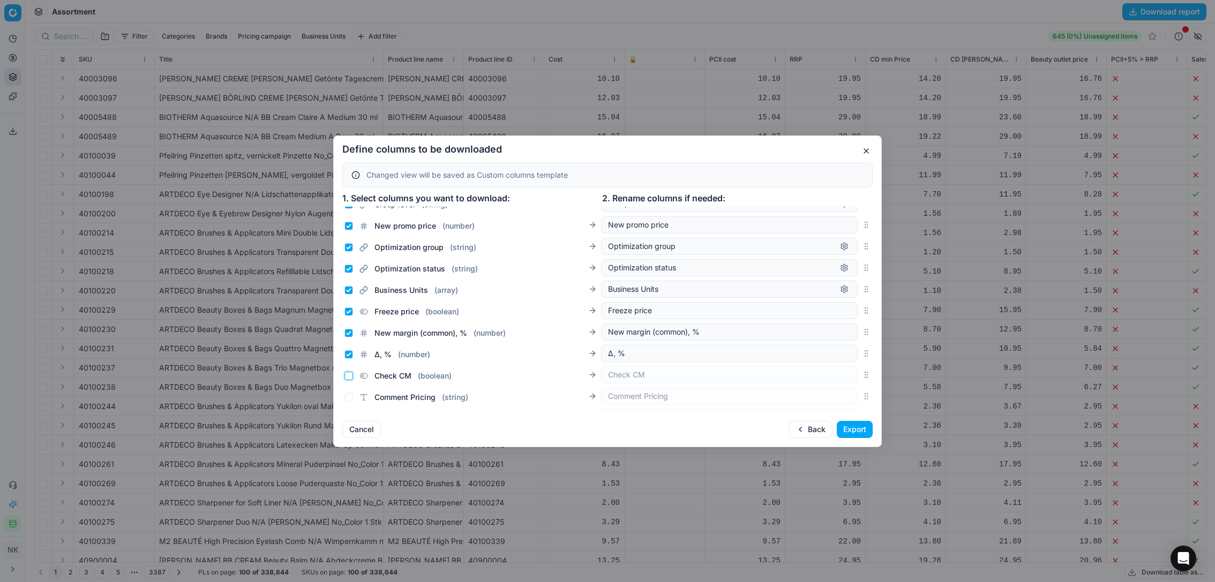
scroll to position [383, 0]
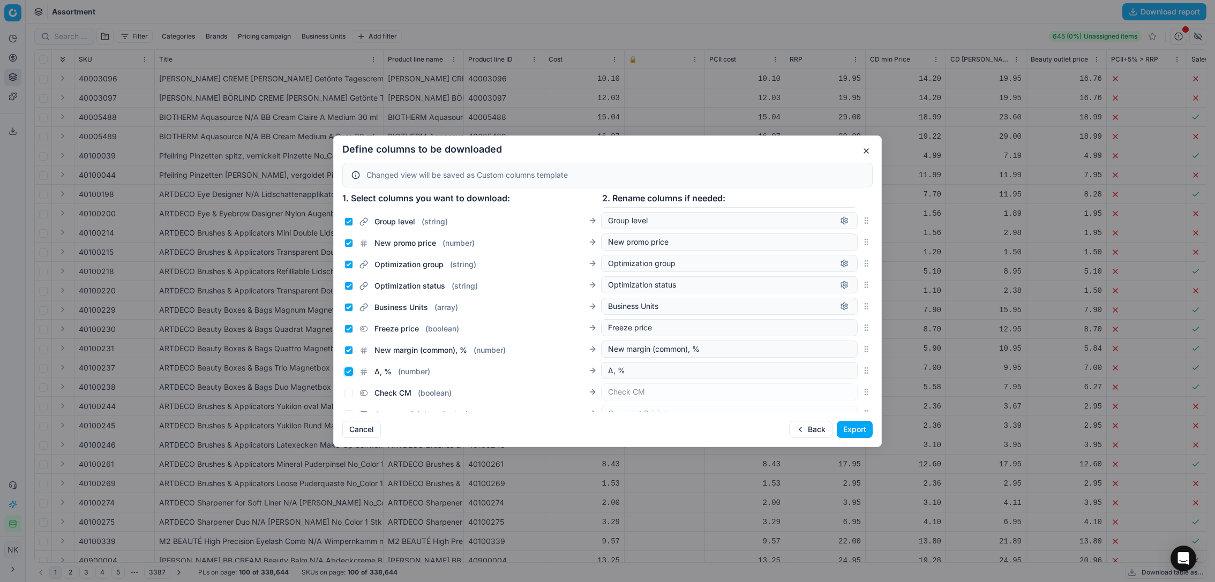
click at [349, 371] on input "Δ, % ( number )" at bounding box center [349, 372] width 9 height 9
checkbox input "false"
click at [349, 346] on input "New margin (common), % ( number )" at bounding box center [349, 350] width 9 height 9
checkbox input "false"
click at [349, 327] on input "Freeze price ( boolean )" at bounding box center [349, 329] width 9 height 9
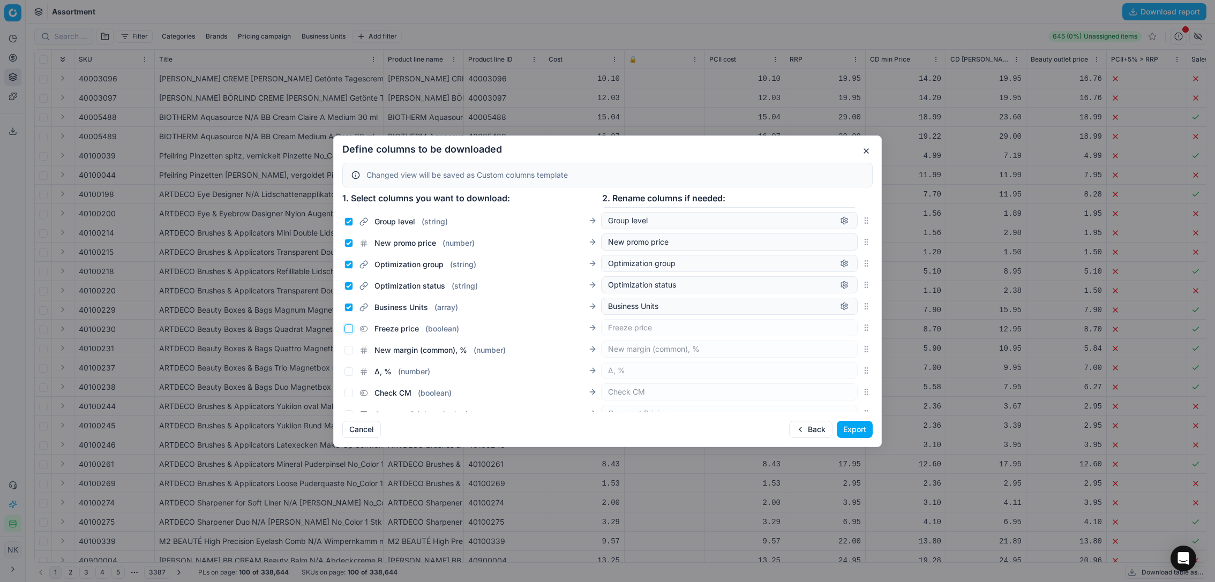
click at [348, 328] on input "Freeze price ( boolean )" at bounding box center [349, 329] width 9 height 9
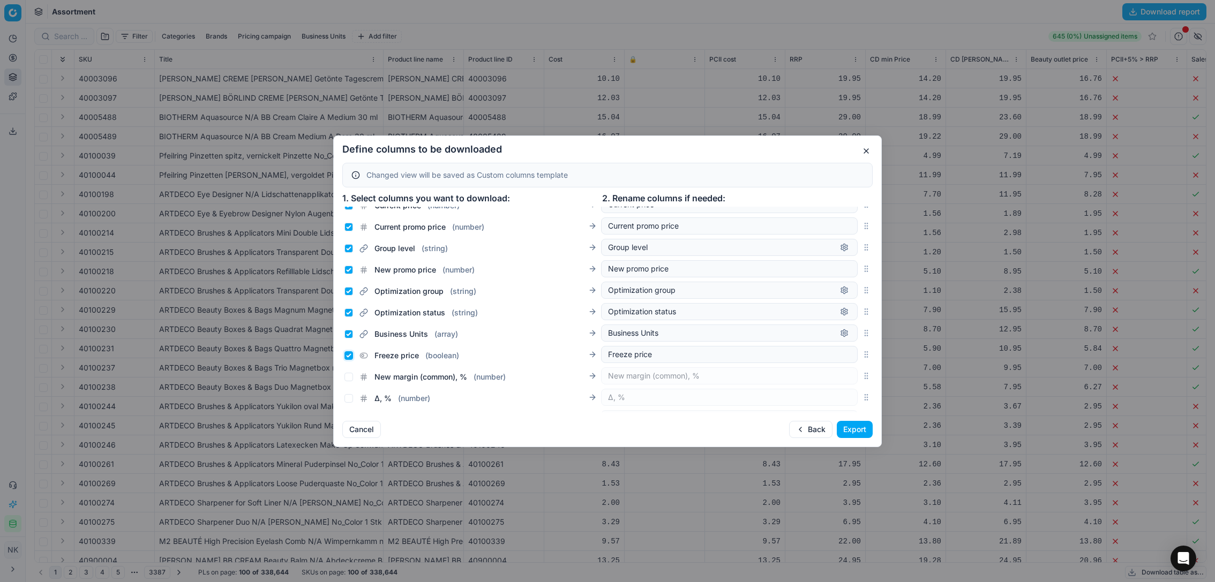
scroll to position [349, 0]
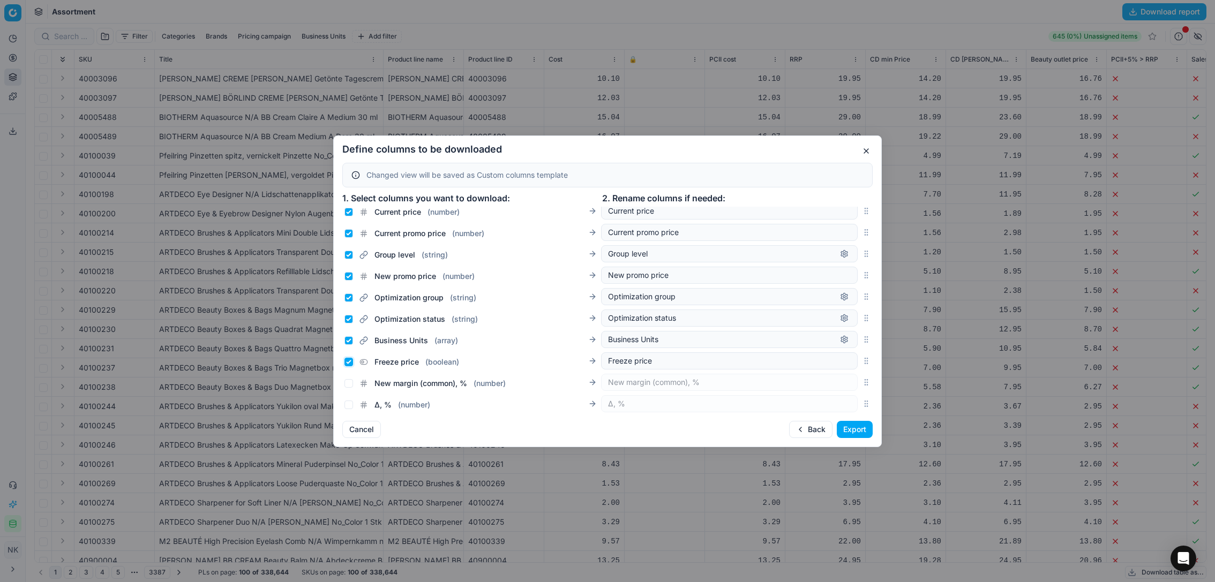
click at [349, 362] on input "Freeze price ( boolean )" at bounding box center [349, 362] width 9 height 9
checkbox input "false"
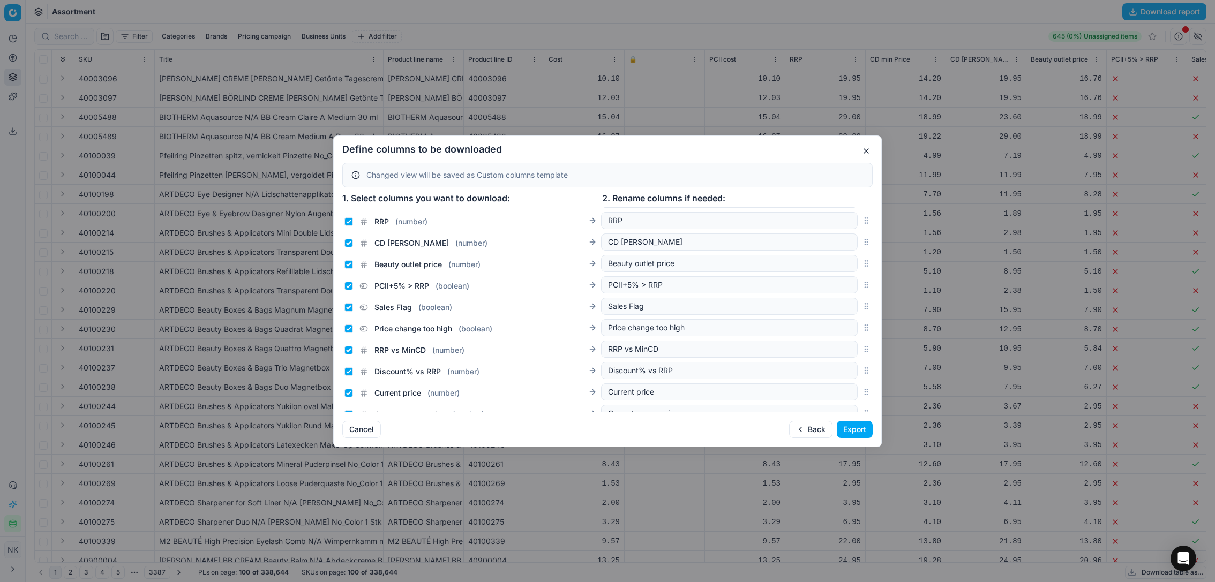
scroll to position [148, 0]
click at [350, 324] on input "Sales Flag ( boolean )" at bounding box center [349, 328] width 9 height 9
checkbox input "false"
click at [349, 351] on input "Price change too high ( boolean )" at bounding box center [349, 349] width 9 height 9
checkbox input "false"
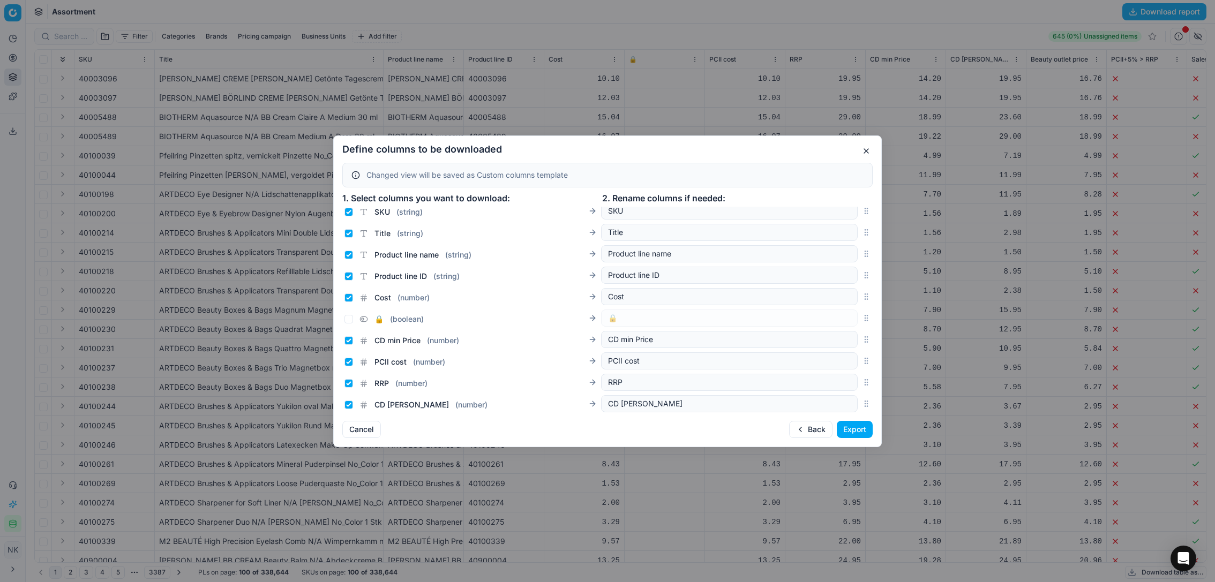
scroll to position [0, 0]
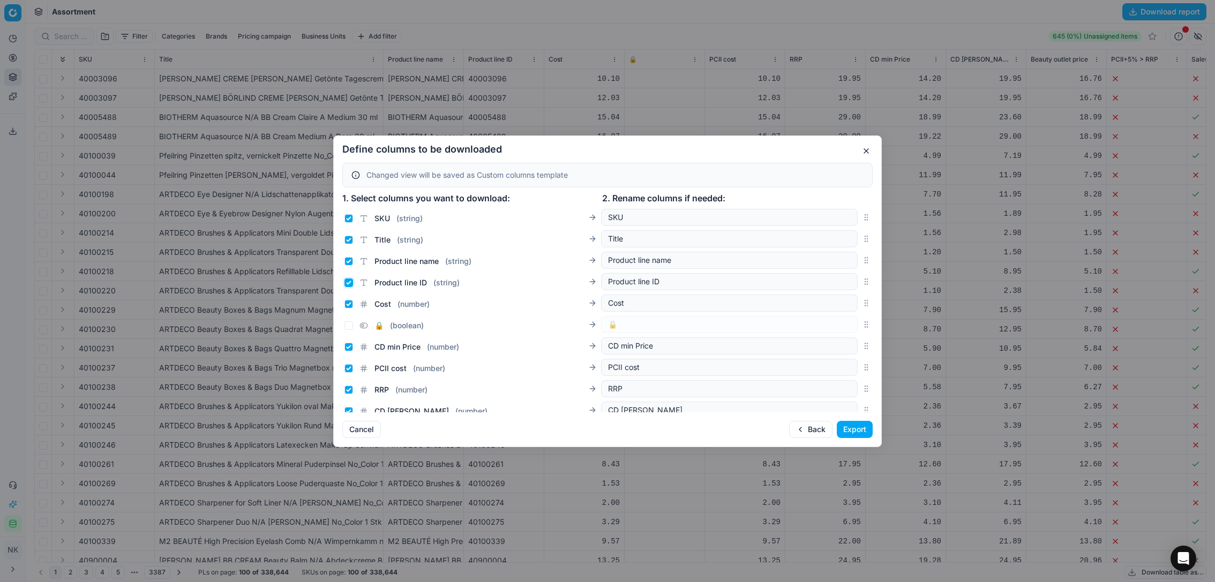
click at [348, 281] on input "Product line ID ( string )" at bounding box center [349, 283] width 9 height 9
checkbox input "false"
click at [348, 259] on input "Product line name ( string )" at bounding box center [349, 261] width 9 height 9
checkbox input "false"
click at [846, 430] on button "Export" at bounding box center [855, 429] width 36 height 17
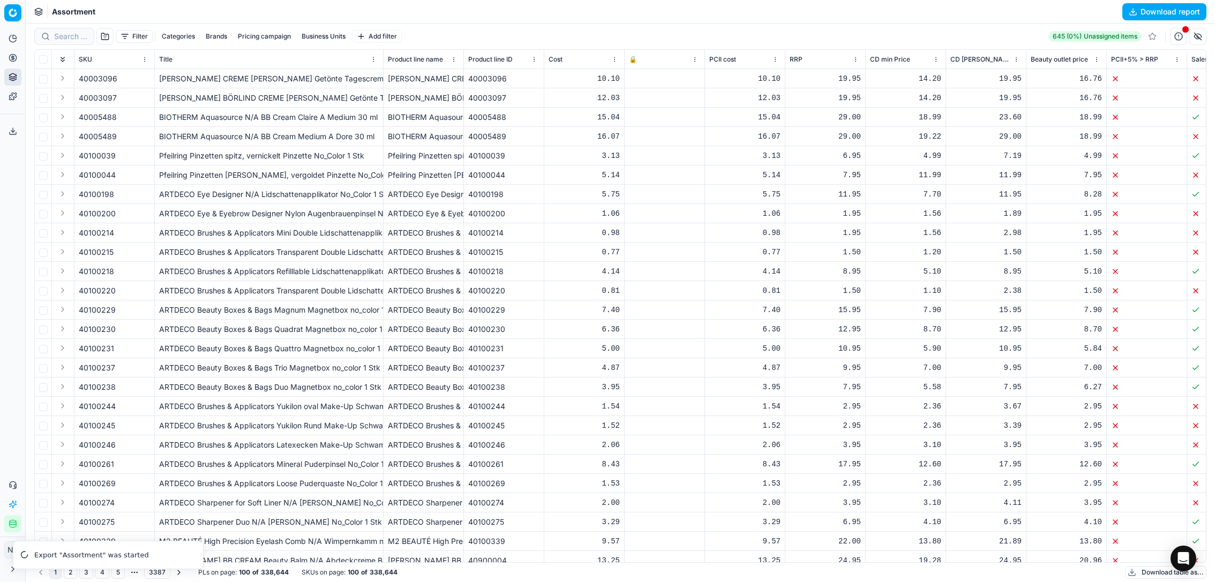
click at [10, 127] on icon at bounding box center [13, 131] width 9 height 9
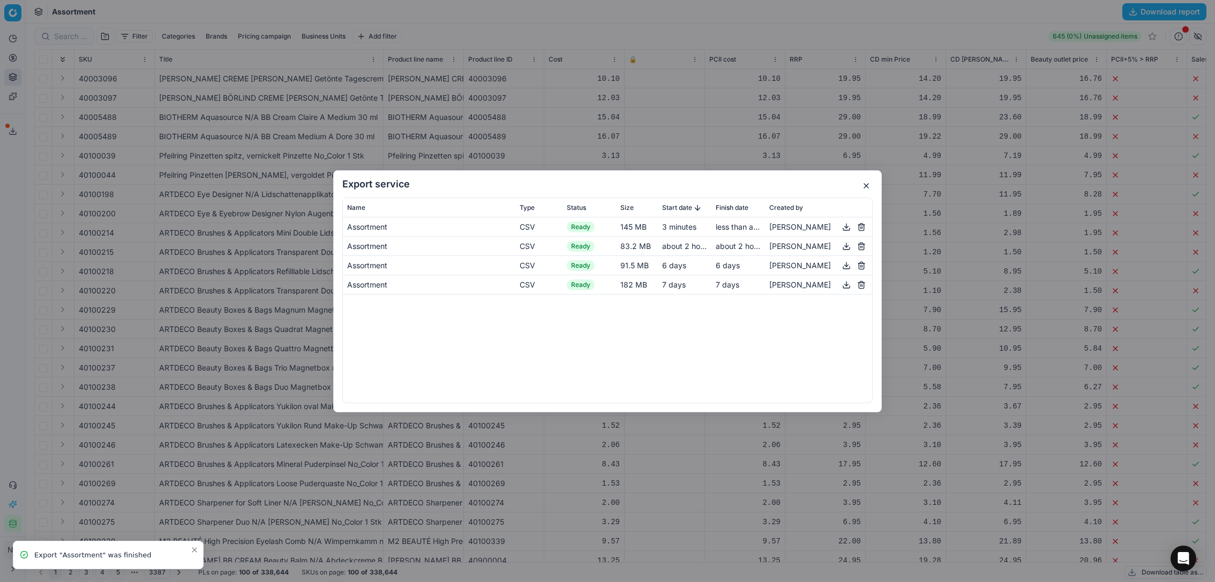
click at [853, 229] on button "button" at bounding box center [846, 226] width 13 height 13
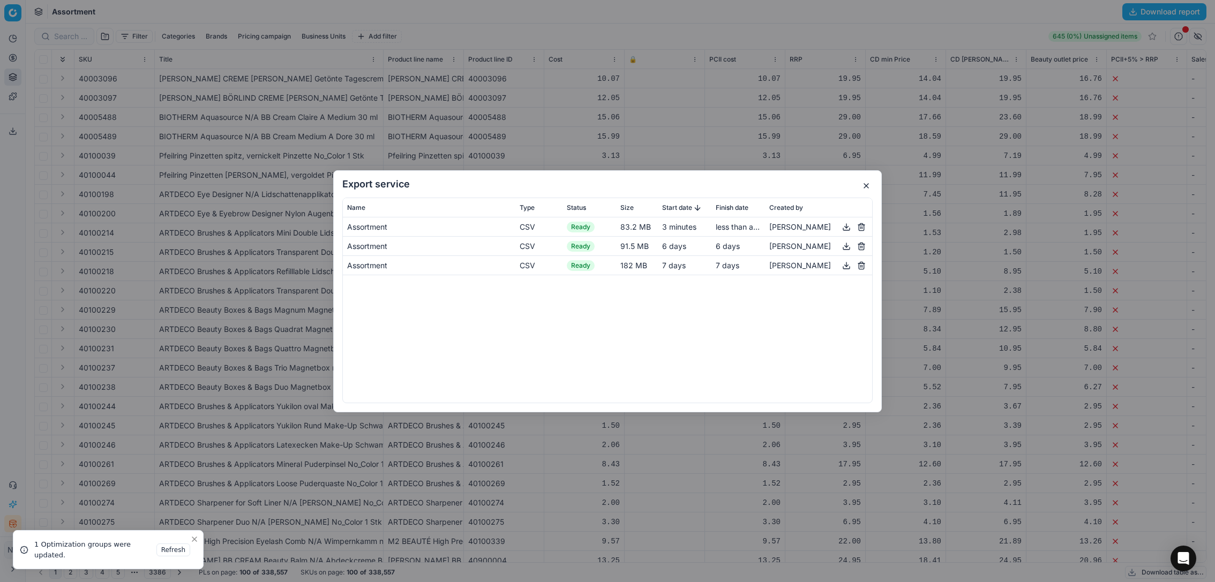
click at [868, 188] on button "button" at bounding box center [866, 186] width 13 height 13
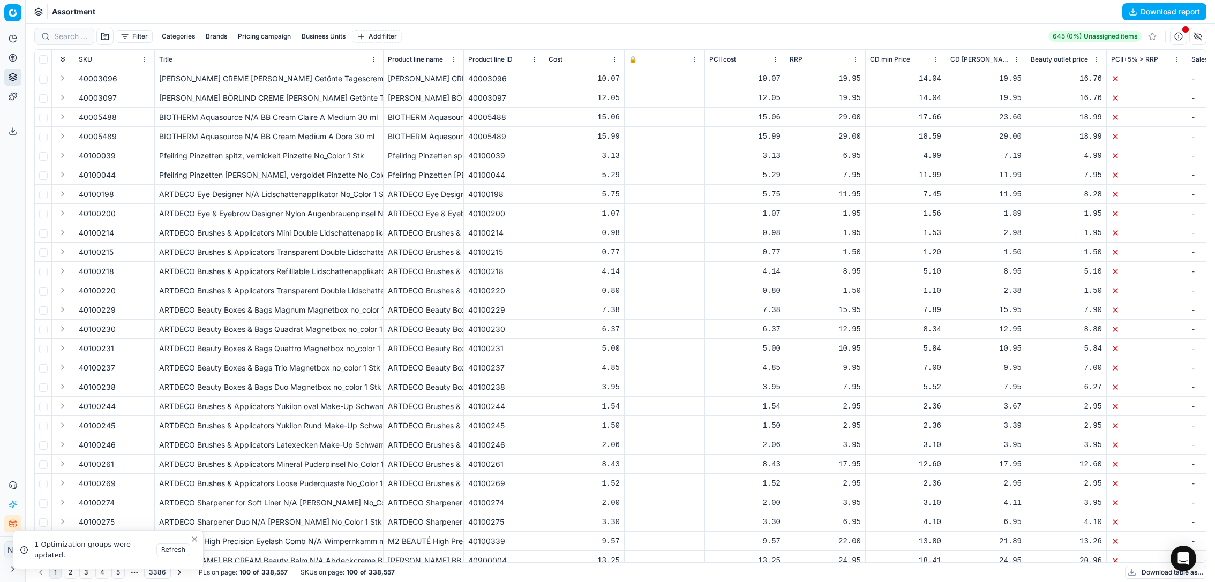
click at [12, 130] on icon at bounding box center [13, 131] width 9 height 9
